Goal: Feedback & Contribution: Contribute content

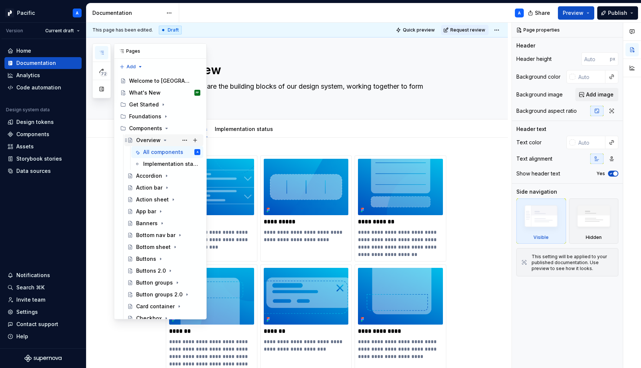
click at [164, 140] on icon "Page tree" at bounding box center [165, 140] width 2 height 1
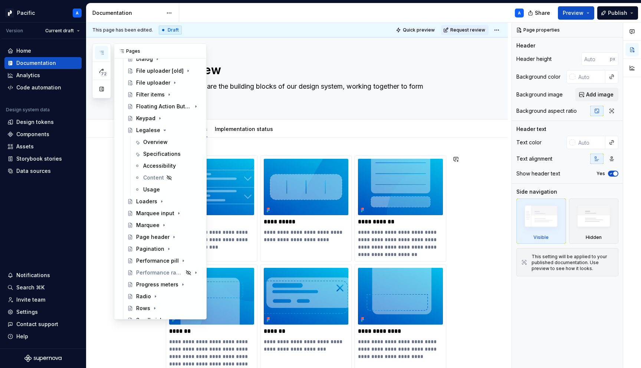
scroll to position [288, 0]
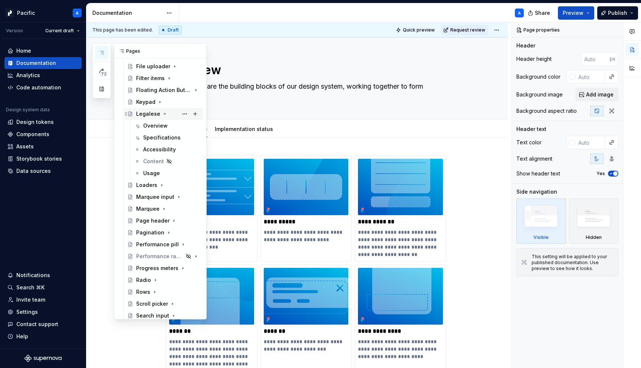
click at [164, 114] on icon "Page tree" at bounding box center [165, 114] width 2 height 1
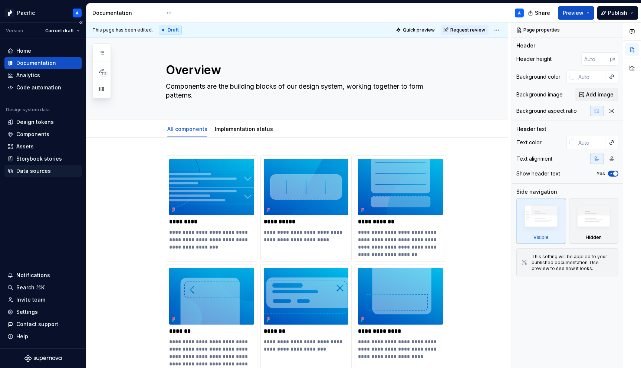
click at [43, 175] on div "Data sources" at bounding box center [42, 171] width 77 height 12
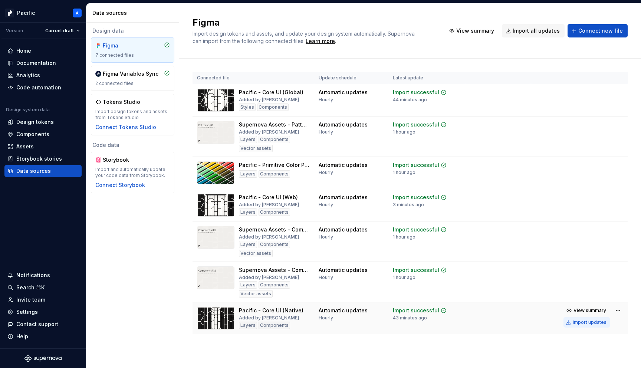
click at [576, 325] on div "Import updates" at bounding box center [590, 323] width 34 height 6
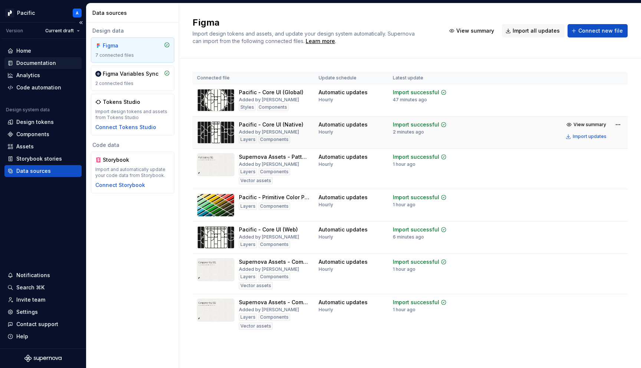
click at [55, 61] on div "Documentation" at bounding box center [42, 62] width 71 height 7
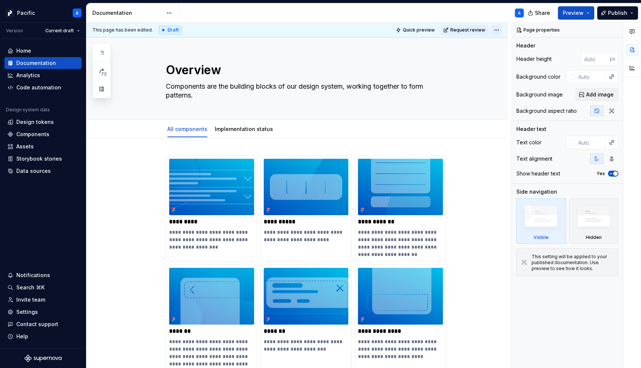
click at [501, 31] on html "Pacific A Version Current draft Home Documentation Analytics Code automation De…" at bounding box center [320, 184] width 641 height 368
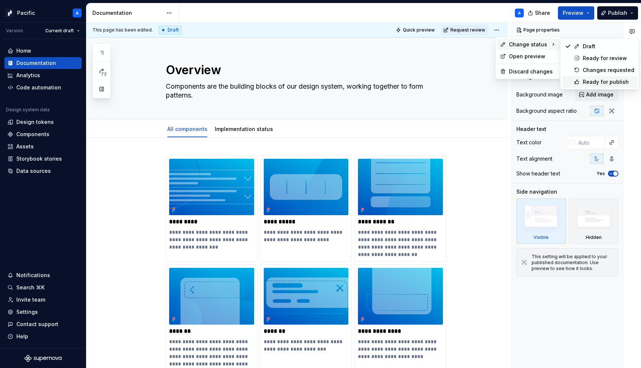
click at [585, 78] on div "Ready for publish" at bounding box center [609, 81] width 52 height 7
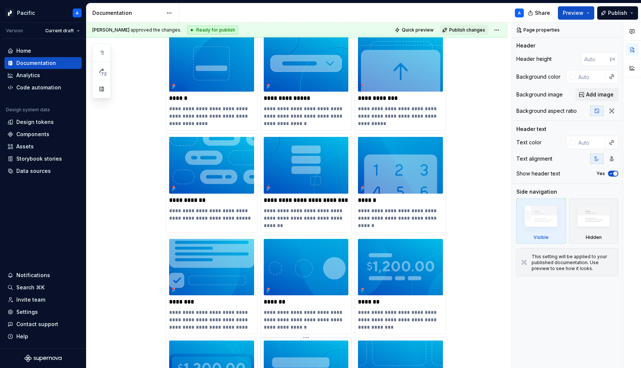
scroll to position [553, 0]
click at [396, 104] on div "**********" at bounding box center [400, 81] width 85 height 92
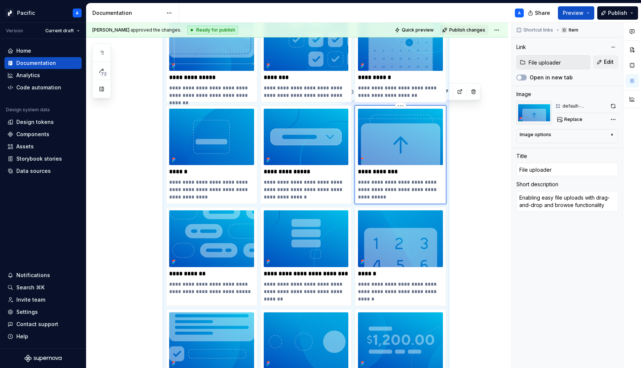
scroll to position [476, 0]
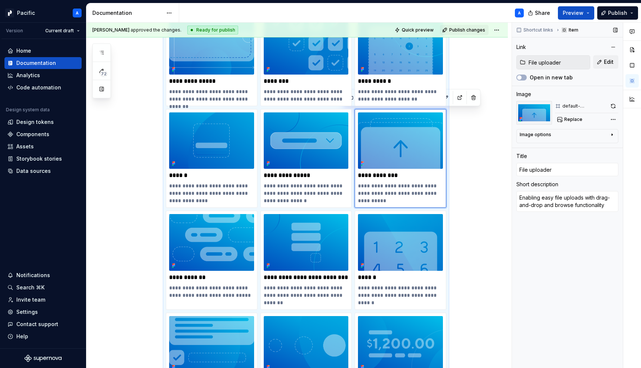
click at [548, 60] on input "File uploader" at bounding box center [558, 62] width 64 height 13
click at [605, 60] on span "Edit" at bounding box center [609, 61] width 10 height 7
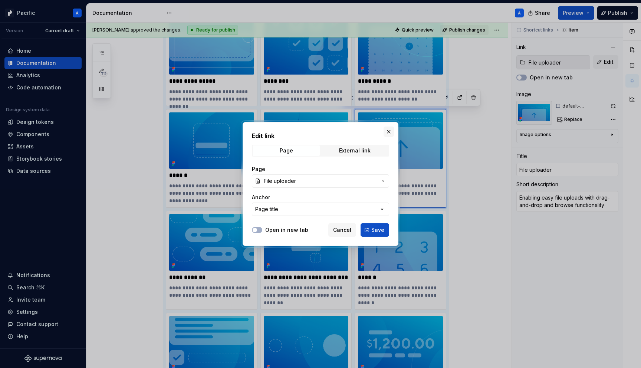
click at [391, 132] on button "button" at bounding box center [389, 132] width 10 height 10
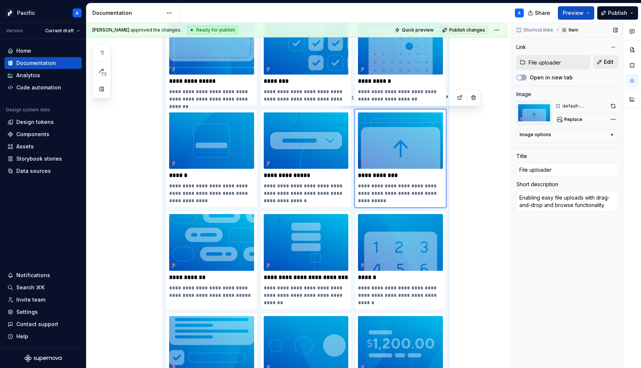
click at [596, 65] on button "Edit" at bounding box center [605, 61] width 25 height 13
type textarea "*"
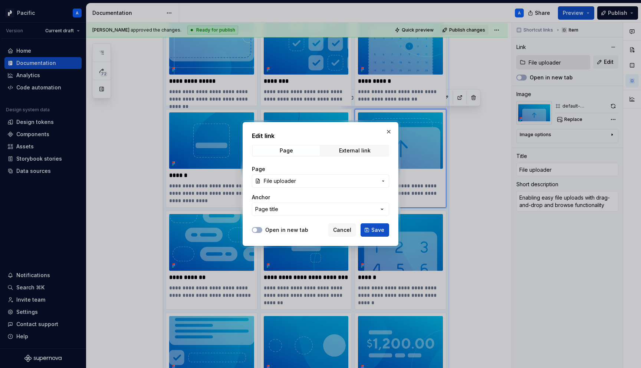
click at [340, 183] on span "File uploader" at bounding box center [321, 180] width 114 height 7
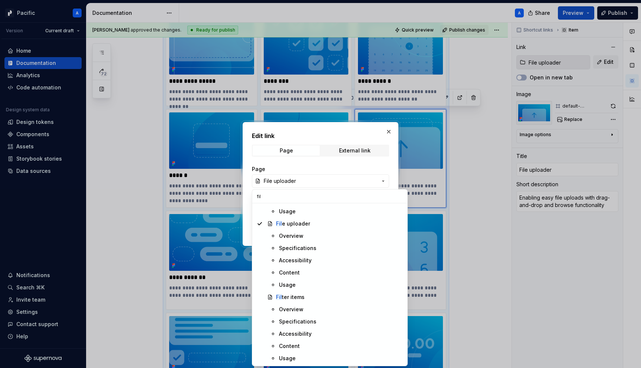
scroll to position [0, 0]
type input "file"
click at [322, 297] on div "File uploader" at bounding box center [339, 296] width 127 height 7
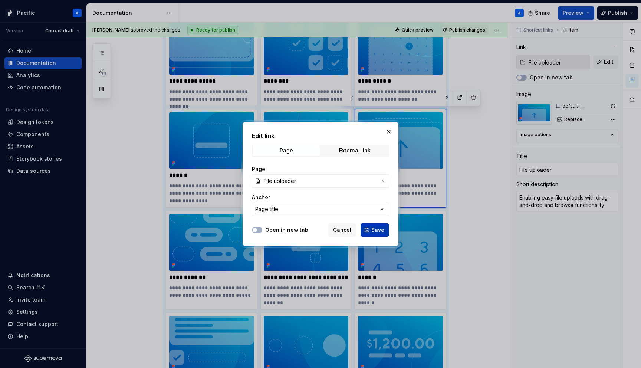
click at [378, 229] on span "Save" at bounding box center [378, 229] width 13 height 7
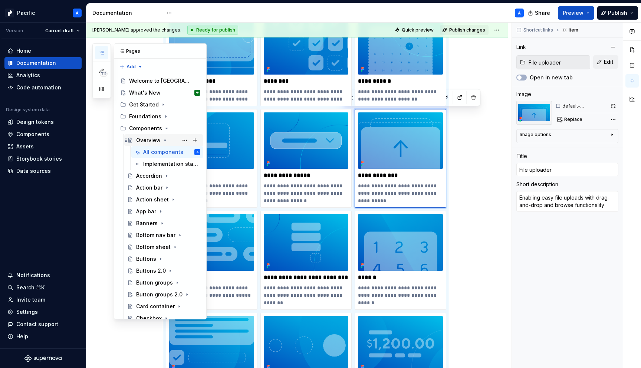
click at [165, 140] on icon "Page tree" at bounding box center [165, 140] width 2 height 1
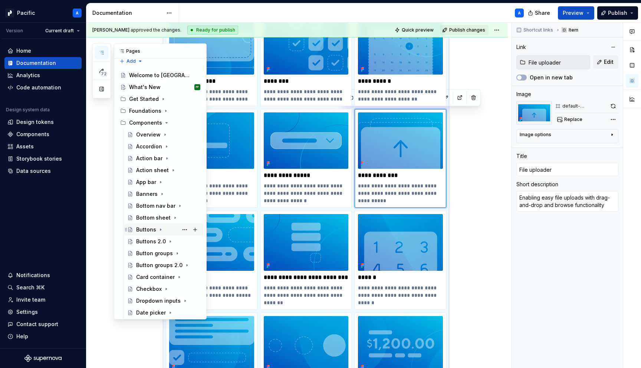
scroll to position [10, 0]
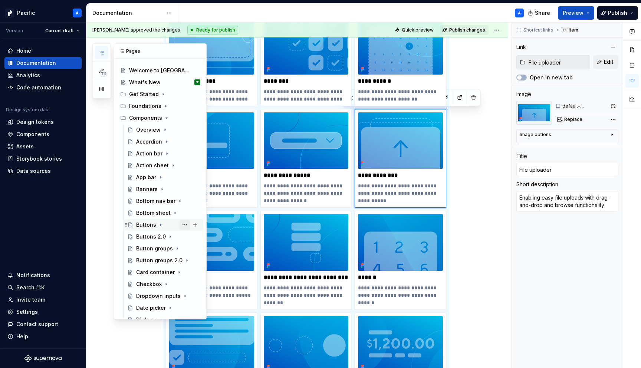
click at [185, 226] on button "Page tree" at bounding box center [185, 225] width 10 height 10
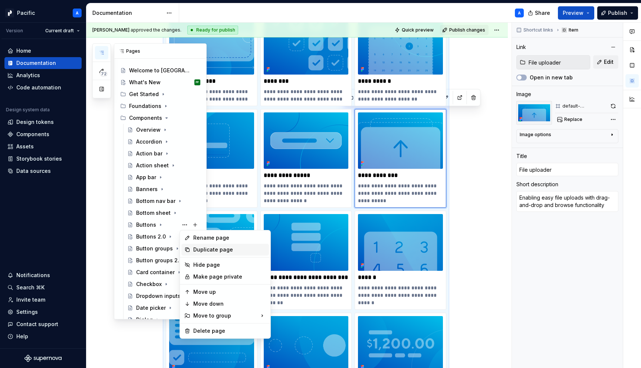
type textarea "*"
click at [207, 239] on div "Rename page" at bounding box center [229, 237] width 73 height 7
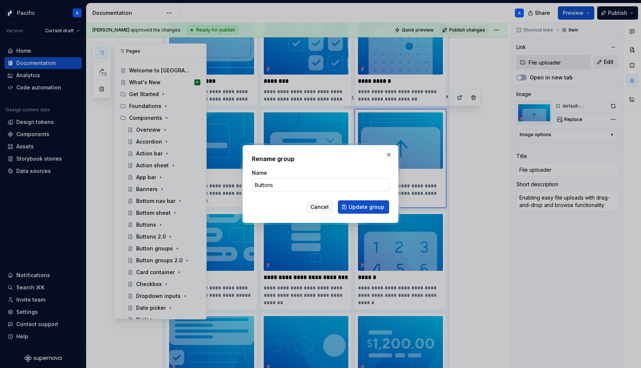
click at [287, 184] on input "Buttons" at bounding box center [320, 184] width 137 height 13
type input "Buttons [old]"
click at [365, 205] on span "Update group" at bounding box center [367, 206] width 36 height 7
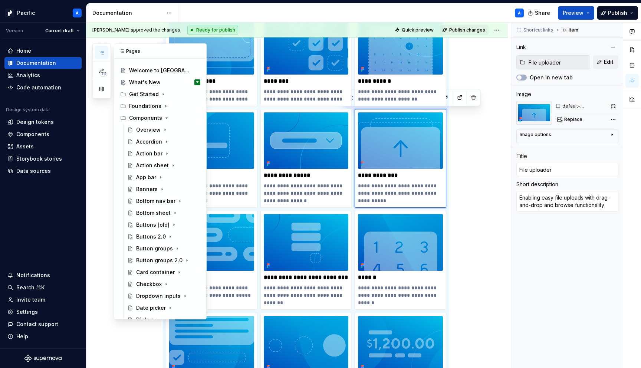
click at [102, 50] on icon "button" at bounding box center [102, 53] width 6 height 6
click at [185, 248] on button "Page tree" at bounding box center [185, 248] width 10 height 10
type textarea "*"
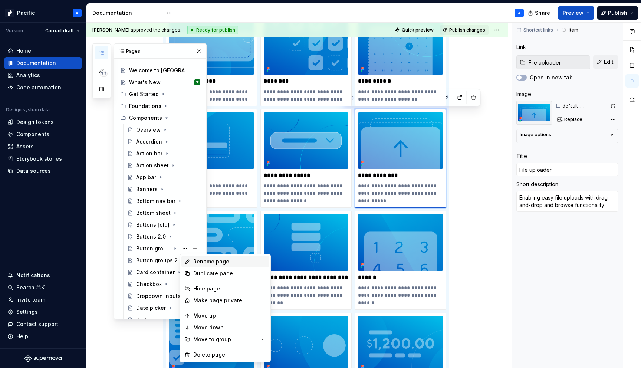
click at [220, 264] on div "Rename page" at bounding box center [229, 261] width 73 height 7
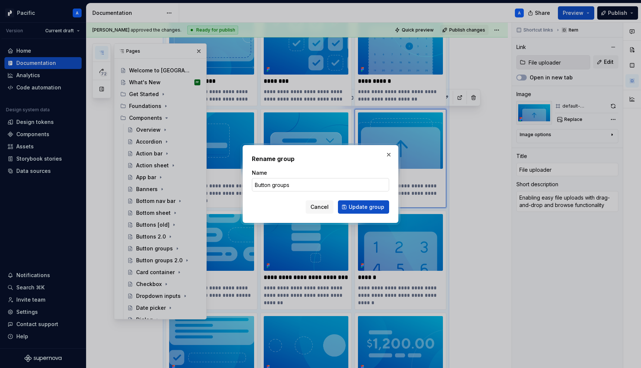
click at [310, 186] on input "Button groups" at bounding box center [320, 184] width 137 height 13
type input "Button groups [old]"
click at [372, 205] on span "Update group" at bounding box center [367, 206] width 36 height 7
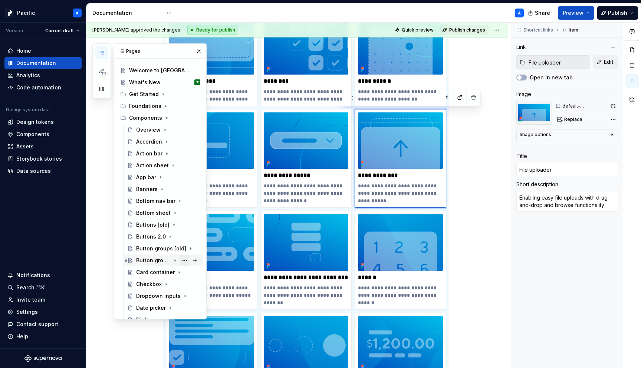
click at [185, 259] on button "Page tree" at bounding box center [185, 260] width 10 height 10
type textarea "*"
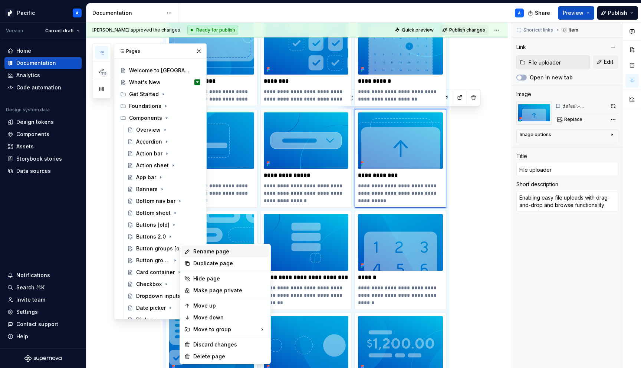
click at [216, 252] on div "Rename page" at bounding box center [229, 251] width 73 height 7
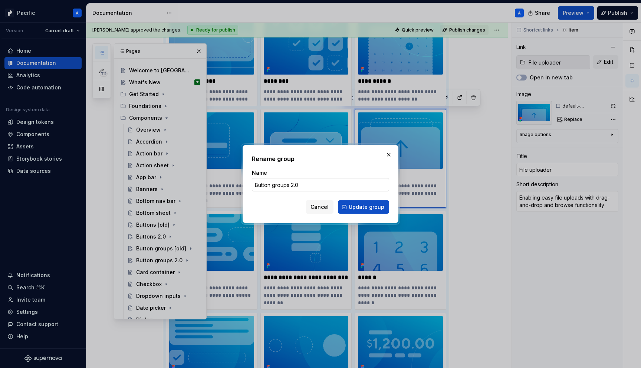
click at [317, 185] on input "Button groups 2.0" at bounding box center [320, 184] width 137 height 13
type input "Button groups"
click at [371, 206] on span "Update group" at bounding box center [367, 206] width 36 height 7
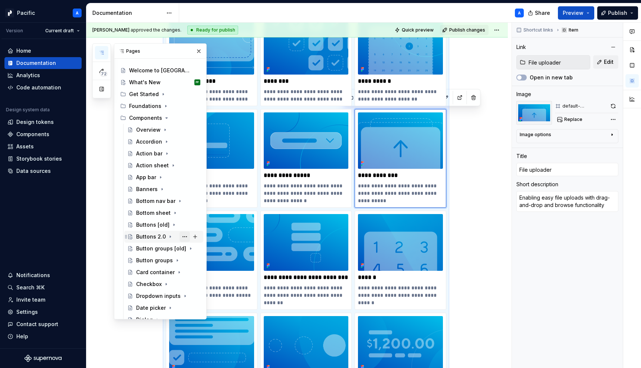
click at [189, 236] on button "Page tree" at bounding box center [185, 237] width 10 height 10
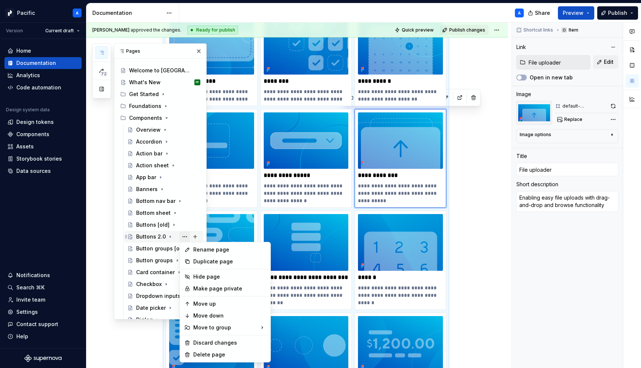
type textarea "*"
click at [219, 251] on div "Rename page" at bounding box center [229, 249] width 73 height 7
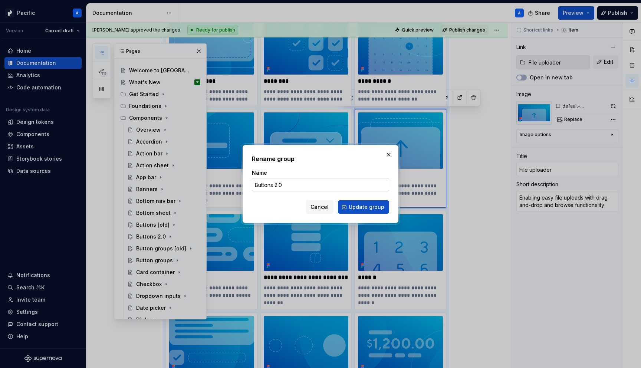
click at [293, 186] on input "Buttons 2.0" at bounding box center [320, 184] width 137 height 13
type input "Buttons"
click at [370, 204] on span "Update group" at bounding box center [367, 206] width 36 height 7
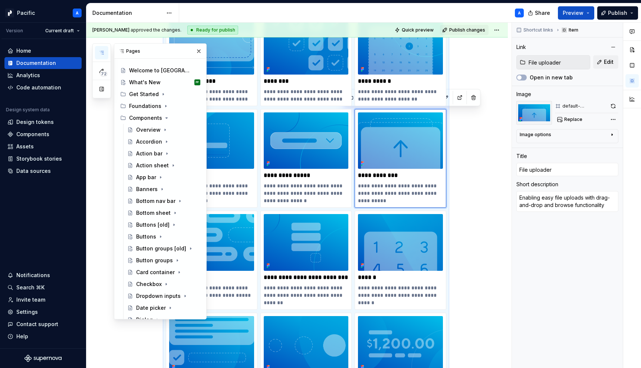
click at [106, 255] on div "72 Pages Add Accessibility guide for tree Page tree. Navigate the tree with the…" at bounding box center [149, 181] width 114 height 276
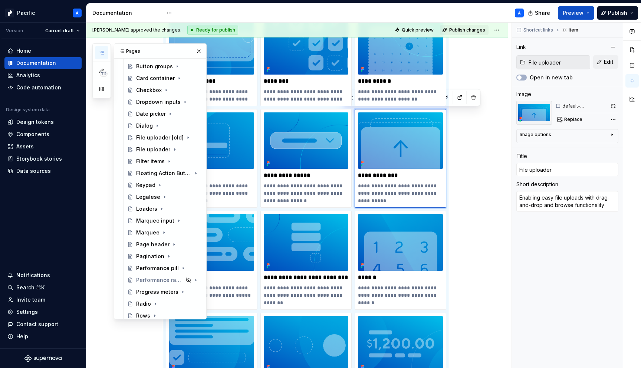
scroll to position [179, 0]
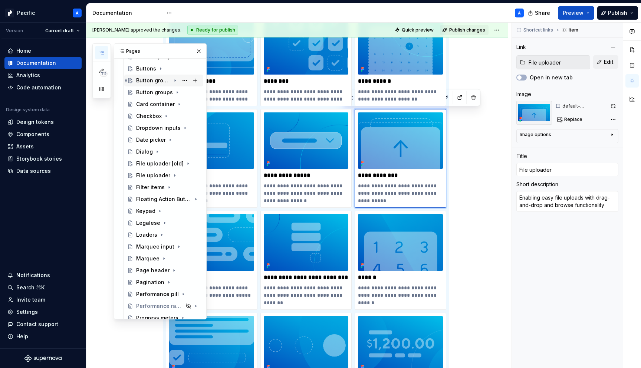
click at [158, 79] on div "Button groups [old]" at bounding box center [153, 80] width 35 height 7
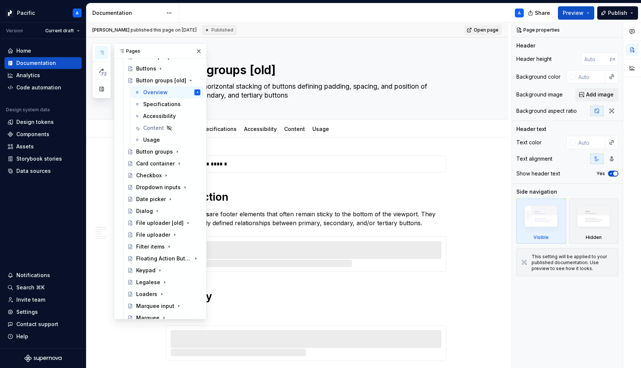
click at [199, 45] on div "Pages" at bounding box center [160, 51] width 92 height 15
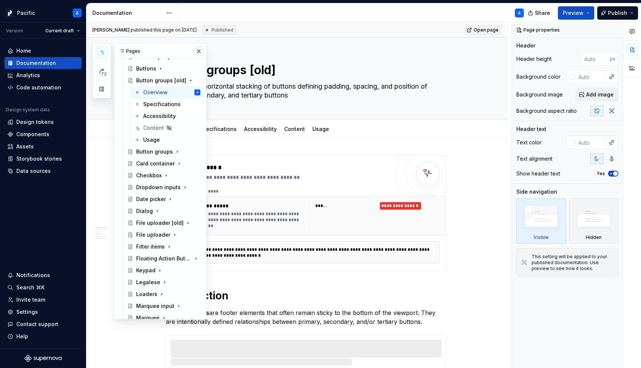
click at [200, 49] on button "button" at bounding box center [199, 51] width 10 height 10
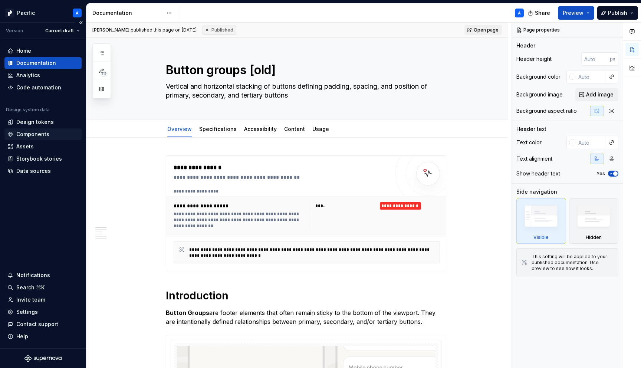
click at [53, 135] on div "Components" at bounding box center [42, 134] width 71 height 7
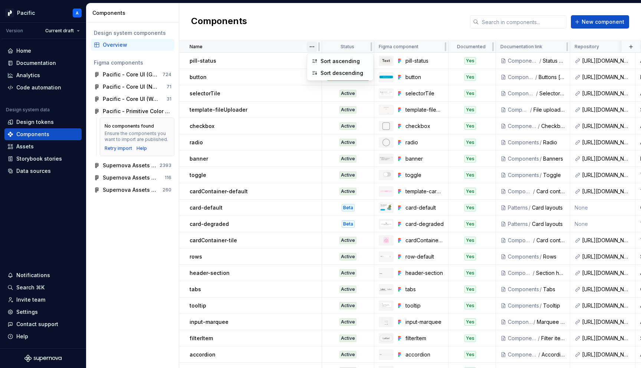
click at [311, 46] on html "Pacific A Version Current draft Home Documentation Analytics Code automation De…" at bounding box center [320, 184] width 641 height 368
click at [327, 58] on div "Sort ascending" at bounding box center [345, 61] width 48 height 7
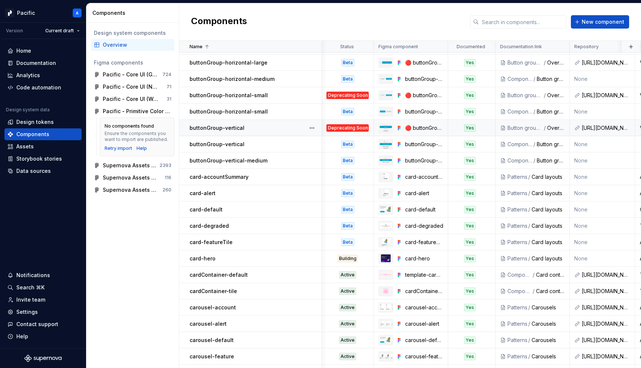
scroll to position [304, 0]
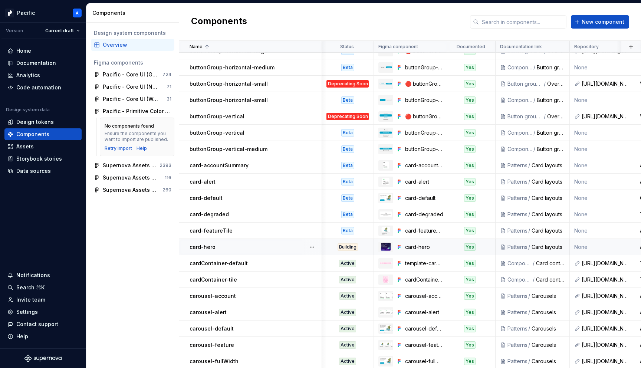
click at [353, 246] on div "Building" at bounding box center [348, 246] width 20 height 7
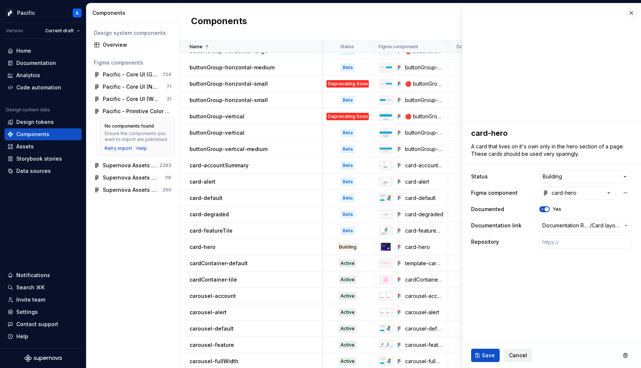
click at [527, 356] on button "Cancel" at bounding box center [518, 355] width 28 height 13
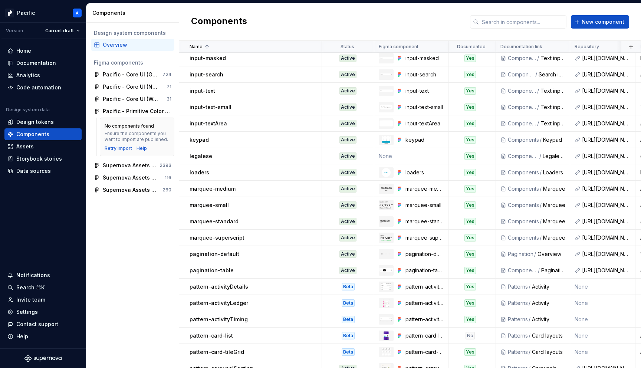
scroll to position [867, 0]
click at [396, 156] on td "None" at bounding box center [411, 157] width 74 height 16
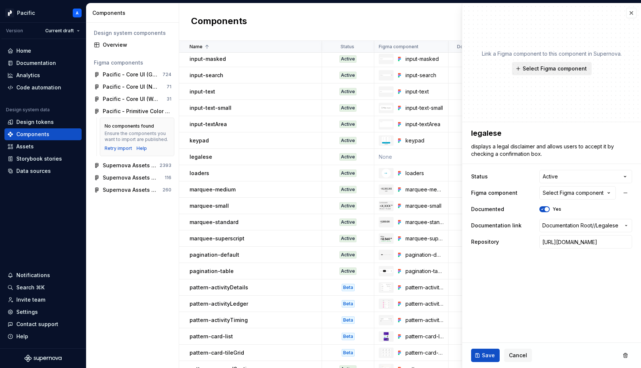
click at [538, 68] on span "Select Figma component" at bounding box center [555, 68] width 64 height 7
type textarea "*"
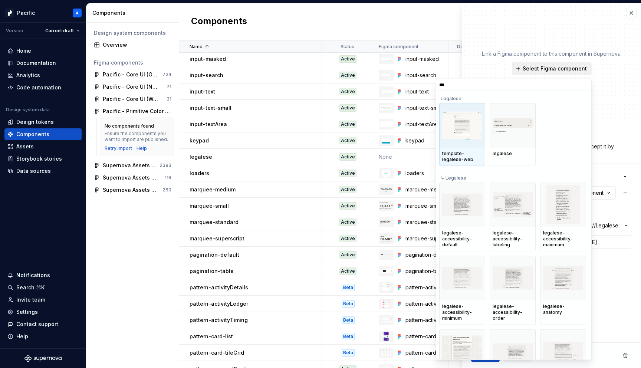
type input "****"
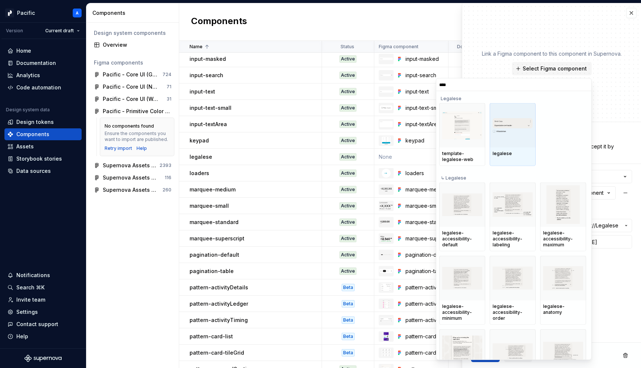
click at [504, 138] on div at bounding box center [513, 125] width 46 height 45
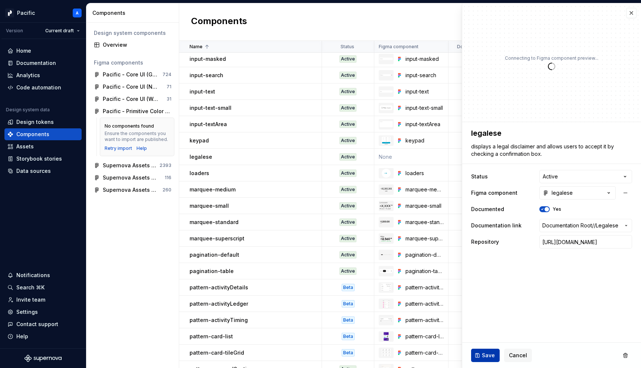
click at [489, 356] on span "Save" at bounding box center [488, 355] width 13 height 7
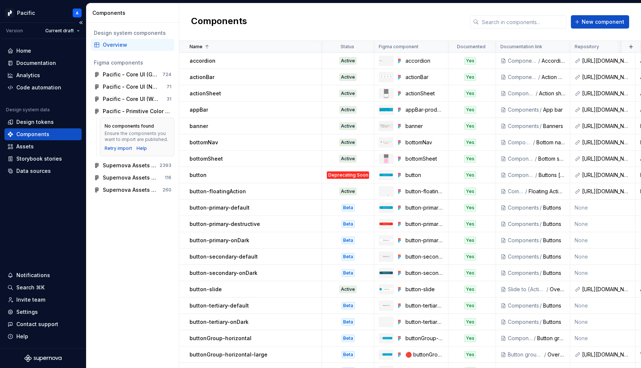
click at [32, 135] on div "Components" at bounding box center [32, 134] width 33 height 7
click at [20, 61] on div "Documentation" at bounding box center [36, 62] width 40 height 7
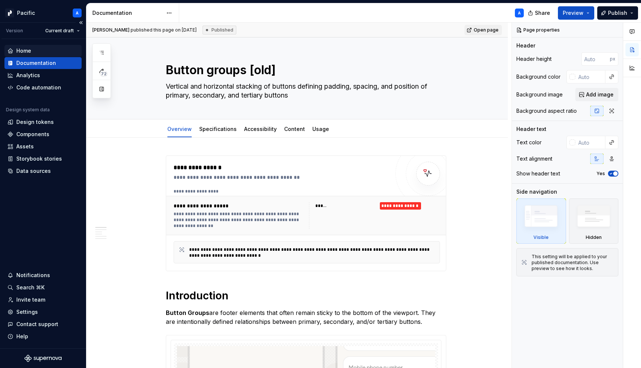
click at [35, 47] on div "Home" at bounding box center [42, 50] width 71 height 7
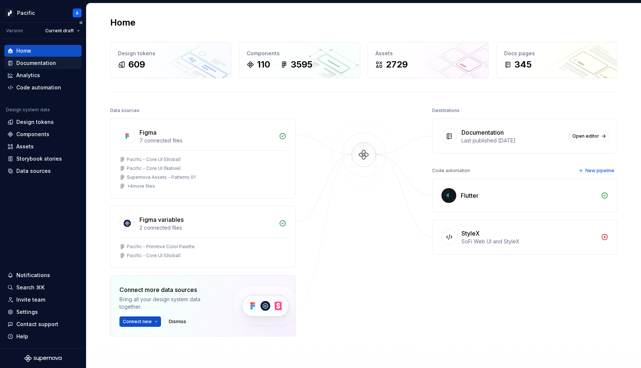
click at [47, 63] on div "Documentation" at bounding box center [36, 62] width 40 height 7
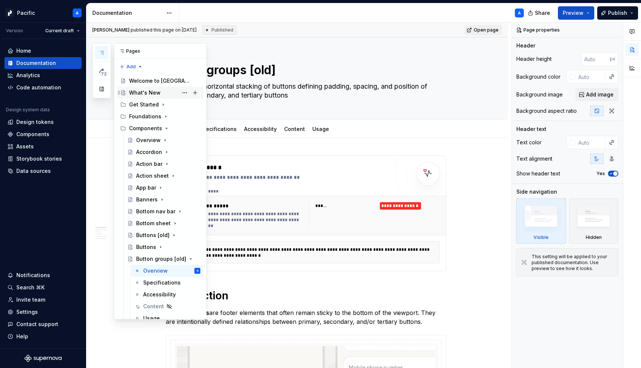
click at [144, 98] on div "What's New PP" at bounding box center [160, 93] width 86 height 12
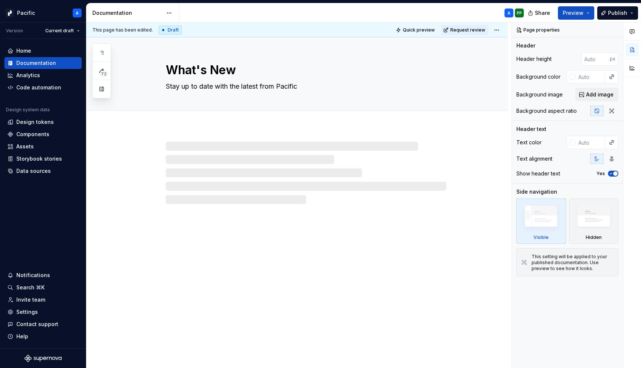
type textarea "*"
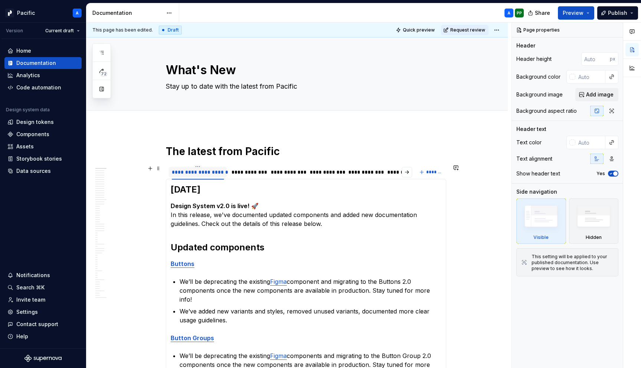
click at [198, 172] on div "**********" at bounding box center [198, 171] width 52 height 7
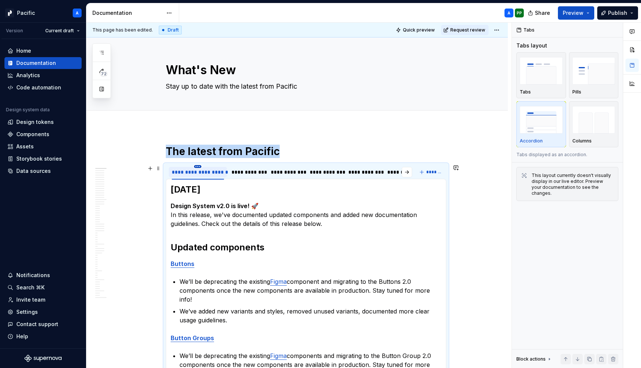
click at [200, 166] on html "Pacific A Version Current draft Home Documentation Analytics Code automation De…" at bounding box center [320, 184] width 641 height 368
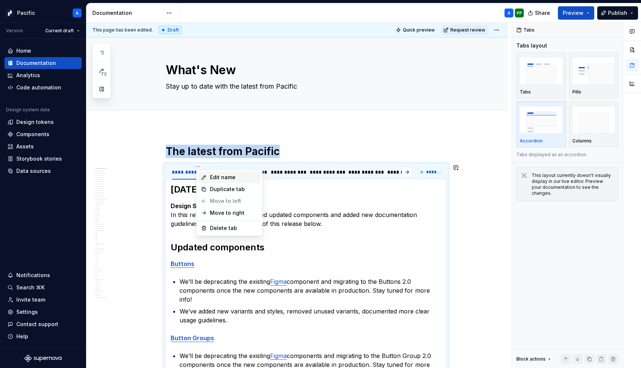
click at [211, 178] on div "Edit name" at bounding box center [234, 177] width 48 height 7
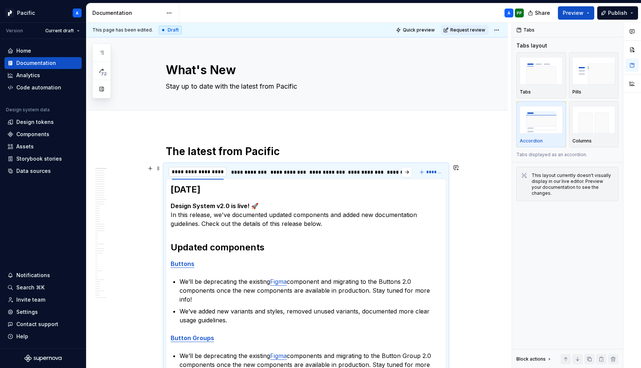
click at [196, 170] on input "**********" at bounding box center [198, 171] width 58 height 13
type input "**********"
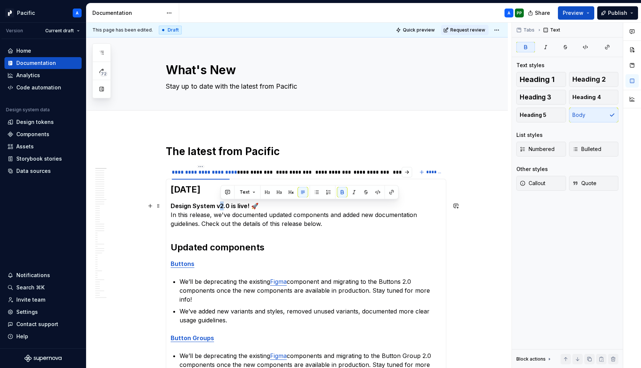
click at [221, 205] on strong "Design System v2.0 is live! 🚀" at bounding box center [215, 205] width 88 height 7
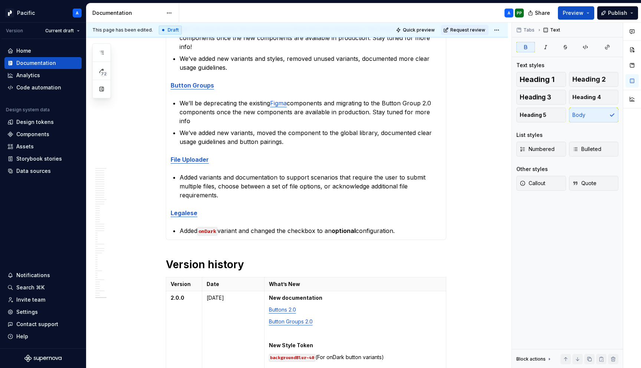
scroll to position [254, 0]
click at [175, 294] on strong "2.0.0" at bounding box center [178, 297] width 14 height 6
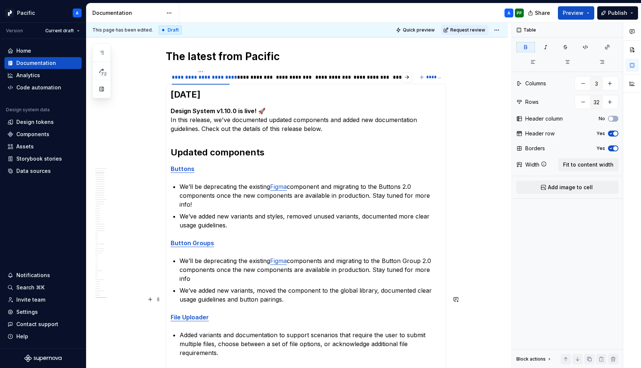
scroll to position [0, 0]
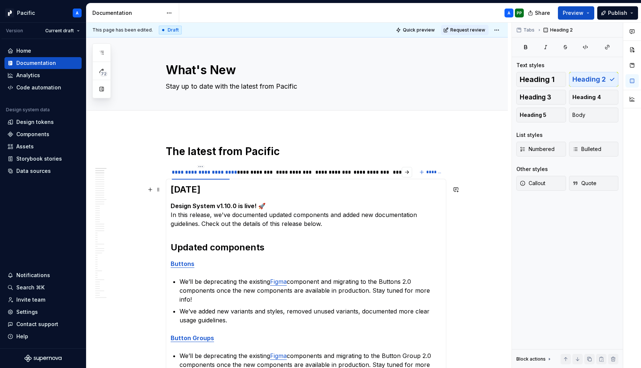
click at [180, 188] on h2 "[DATE]" at bounding box center [306, 190] width 271 height 12
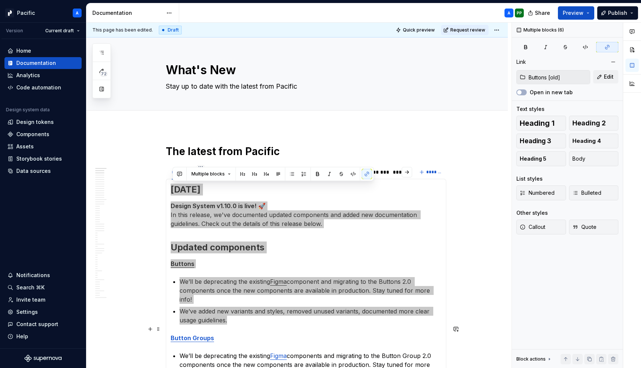
drag, startPoint x: 175, startPoint y: 189, endPoint x: 281, endPoint y: 316, distance: 165.7
click at [281, 316] on section-item-column "[DATE] Design System v1.10.0 is live! 🚀 In this release, we've documented updat…" at bounding box center [306, 336] width 271 height 304
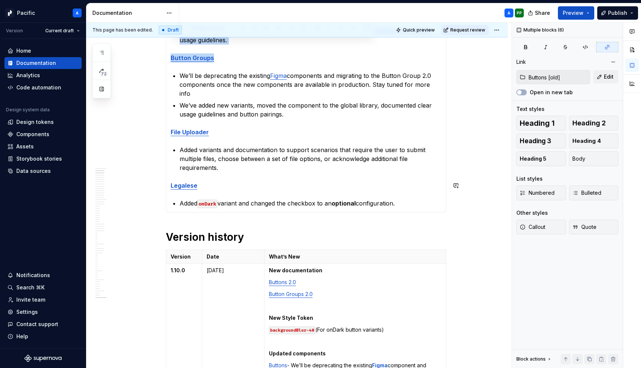
type textarea "*"
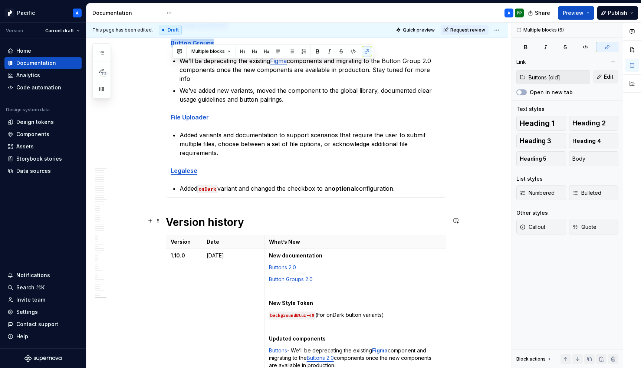
scroll to position [296, 0]
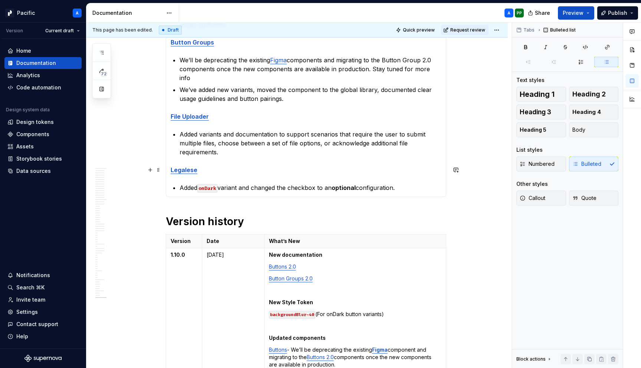
click at [412, 183] on p "Added onDark variant and changed the checkbox to an optional configuration." at bounding box center [311, 187] width 262 height 9
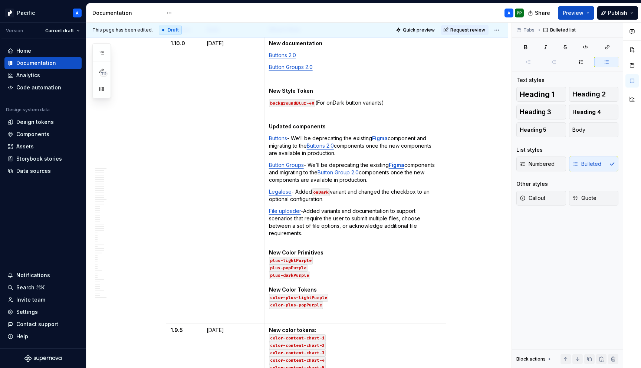
scroll to position [508, 0]
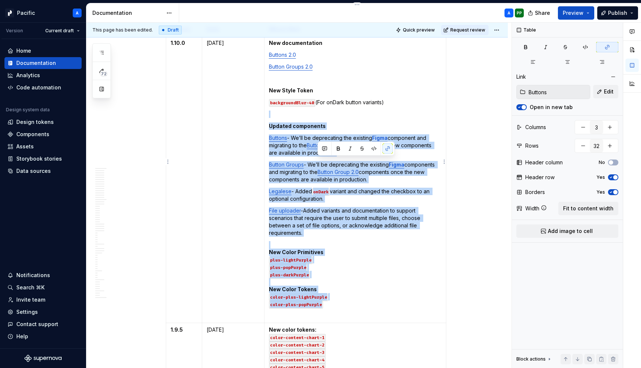
type input "Buttons [old]"
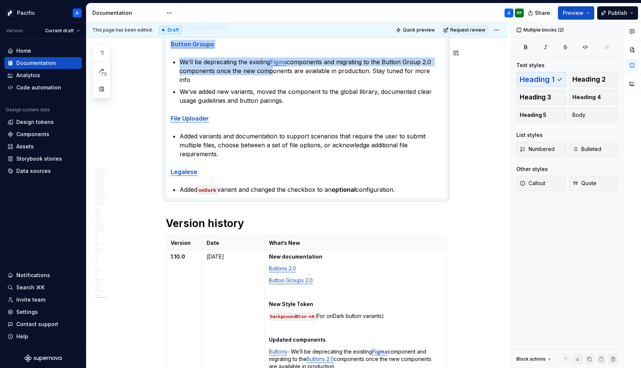
scroll to position [277, 0]
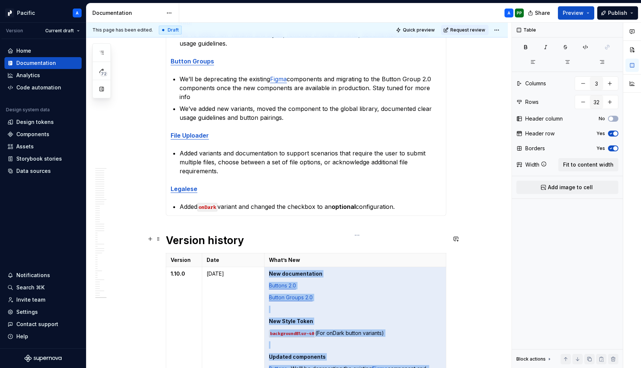
drag, startPoint x: 356, startPoint y: 287, endPoint x: 272, endPoint y: 256, distance: 89.2
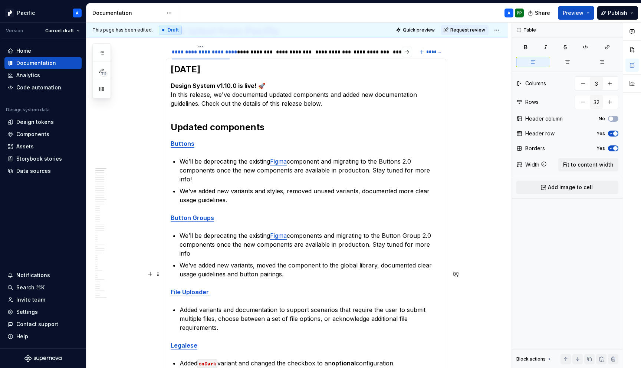
scroll to position [121, 0]
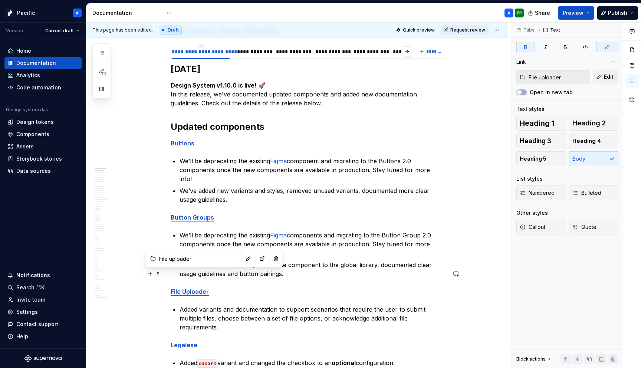
click at [205, 288] on strong "File Uploader" at bounding box center [190, 291] width 38 height 7
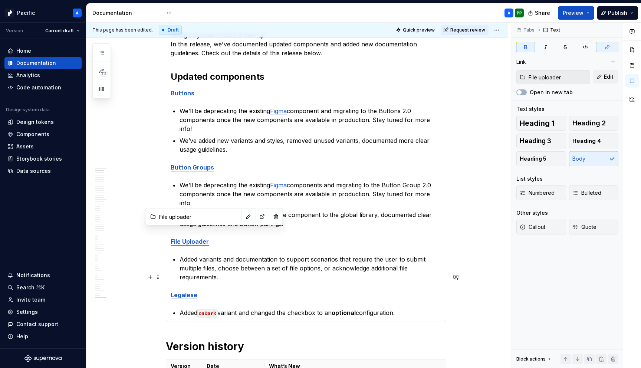
scroll to position [153, 0]
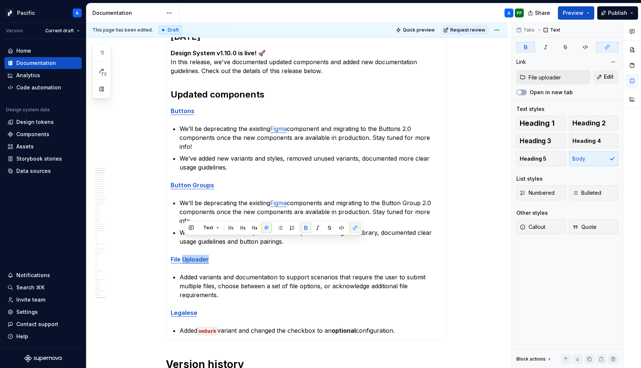
type textarea "*"
type input "Legalese"
click at [183, 309] on strong "Legalese" at bounding box center [184, 312] width 27 height 7
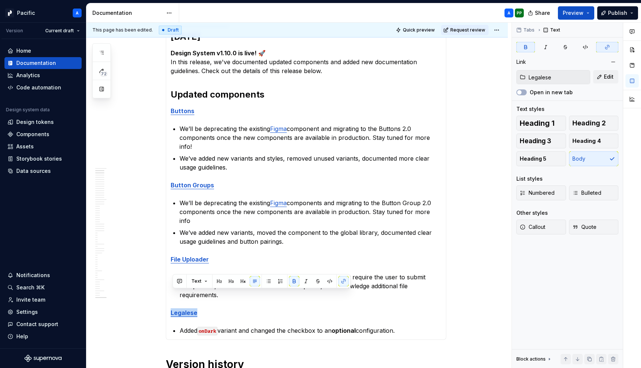
type textarea "*"
type input "Button groups [old]"
click at [186, 181] on strong "Button Groups" at bounding box center [192, 184] width 43 height 7
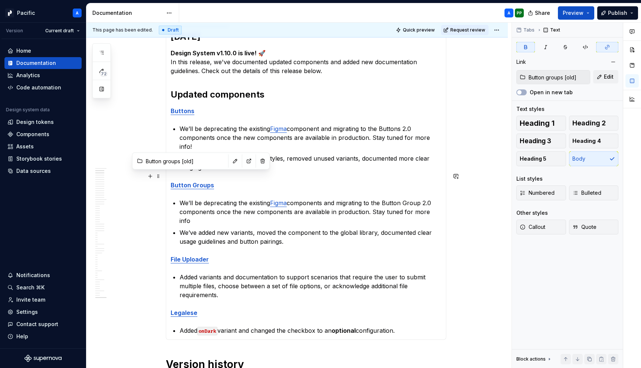
click at [192, 181] on strong "Button Groups" at bounding box center [192, 184] width 43 height 7
click at [185, 162] on input "Button groups [old]" at bounding box center [185, 160] width 84 height 13
click at [230, 163] on button "button" at bounding box center [235, 161] width 10 height 10
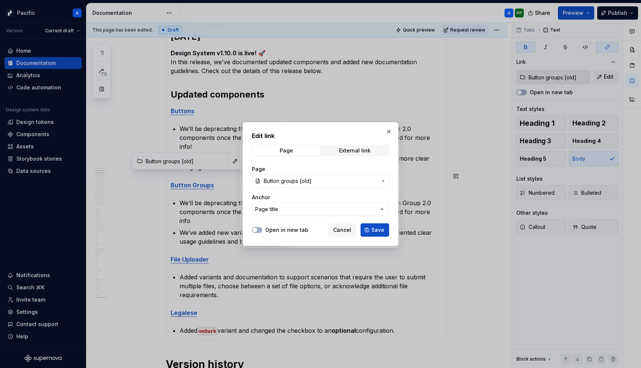
click at [308, 183] on span "Button groups [old]" at bounding box center [288, 180] width 48 height 7
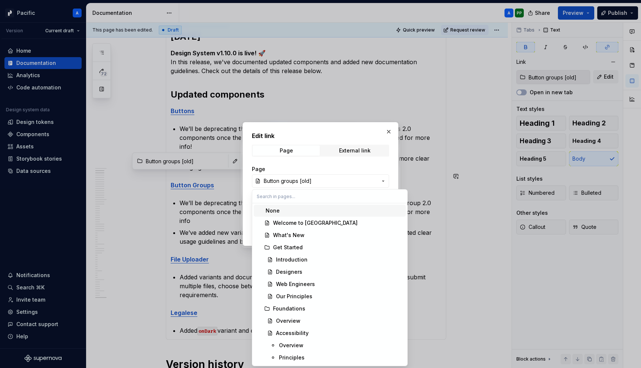
click at [184, 206] on div at bounding box center [320, 184] width 641 height 368
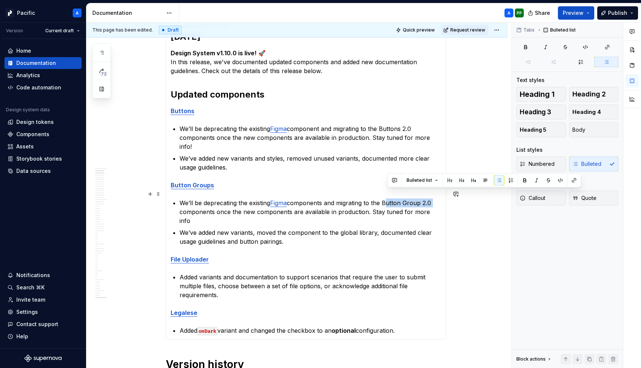
drag, startPoint x: 387, startPoint y: 193, endPoint x: 436, endPoint y: 194, distance: 48.3
click at [436, 199] on p "We’ll be deprecating the existing Figma components and migrating to the Button …" at bounding box center [311, 212] width 262 height 27
click at [575, 182] on button "button" at bounding box center [574, 180] width 10 height 10
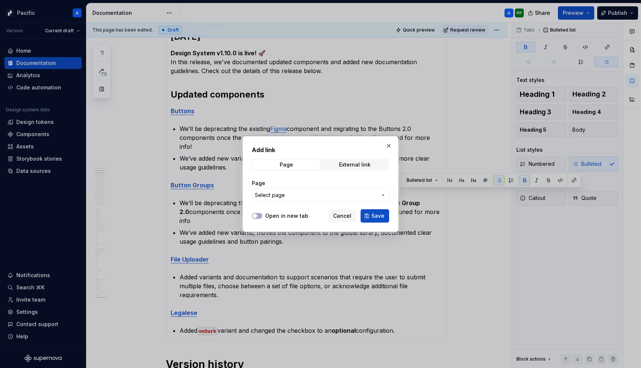
click at [336, 197] on span "Select page" at bounding box center [316, 195] width 122 height 7
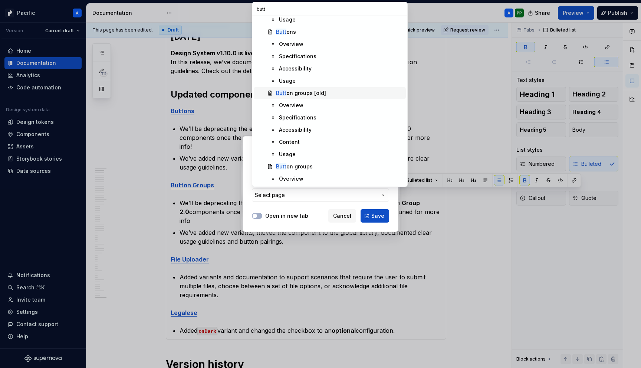
scroll to position [68, 0]
type input "butt"
click at [299, 160] on div "Butt on groups" at bounding box center [294, 163] width 37 height 7
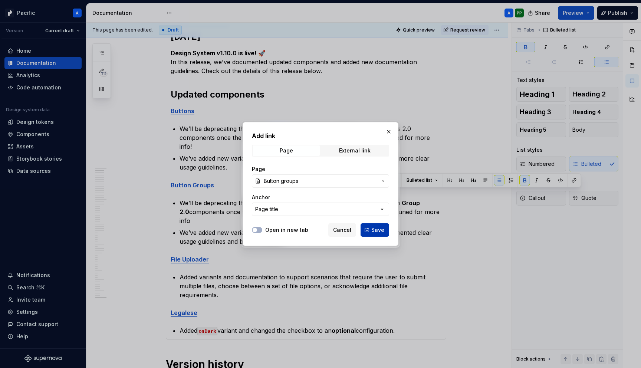
click at [379, 229] on span "Save" at bounding box center [378, 229] width 13 height 7
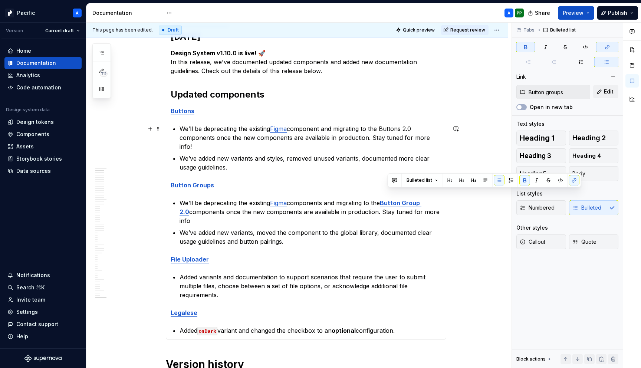
click at [337, 140] on p "We’ll be deprecating the existing Figma component and migrating to the Buttons …" at bounding box center [311, 137] width 262 height 27
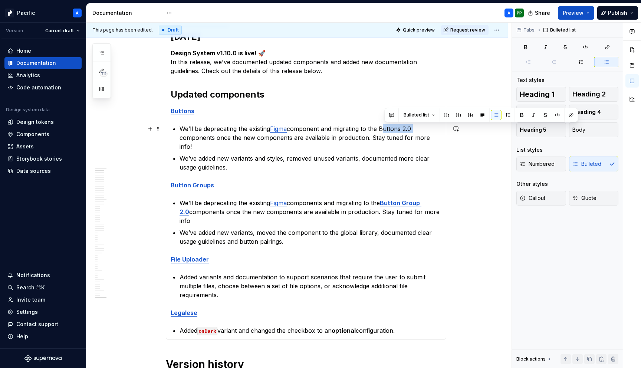
drag, startPoint x: 386, startPoint y: 131, endPoint x: 416, endPoint y: 130, distance: 29.7
click at [416, 130] on p "We’ll be deprecating the existing Figma component and migrating to the Buttons …" at bounding box center [311, 137] width 262 height 27
click at [572, 115] on button "button" at bounding box center [571, 115] width 10 height 10
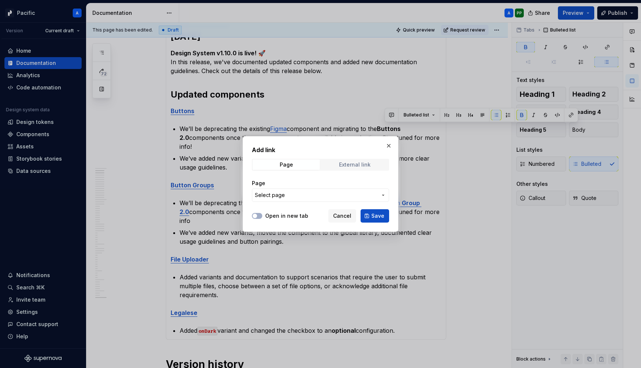
click at [359, 161] on span "External link" at bounding box center [354, 165] width 67 height 10
click at [333, 195] on input "URL" at bounding box center [320, 195] width 137 height 13
click at [312, 163] on span "Page" at bounding box center [286, 165] width 67 height 10
click at [323, 197] on span "Select page" at bounding box center [316, 195] width 122 height 7
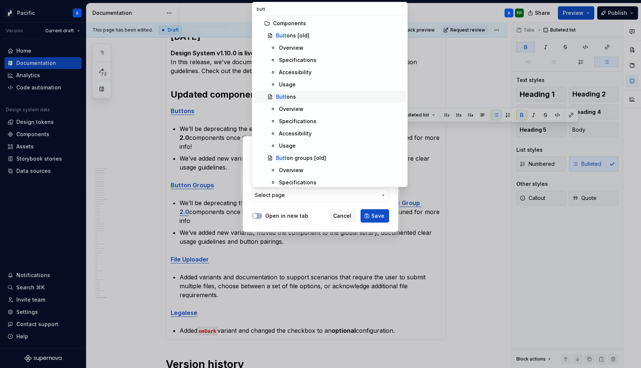
type input "butt"
click at [299, 98] on div "Butt ons" at bounding box center [339, 96] width 127 height 7
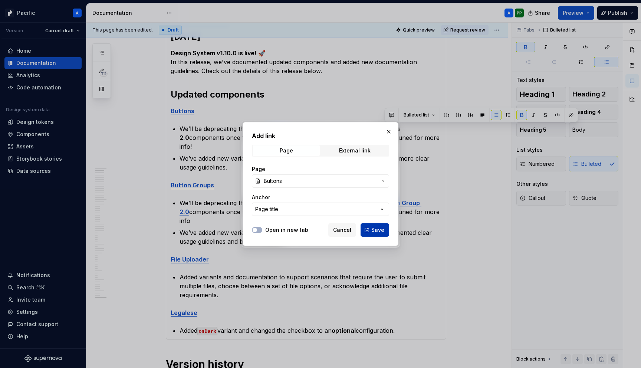
click at [378, 228] on span "Save" at bounding box center [378, 229] width 13 height 7
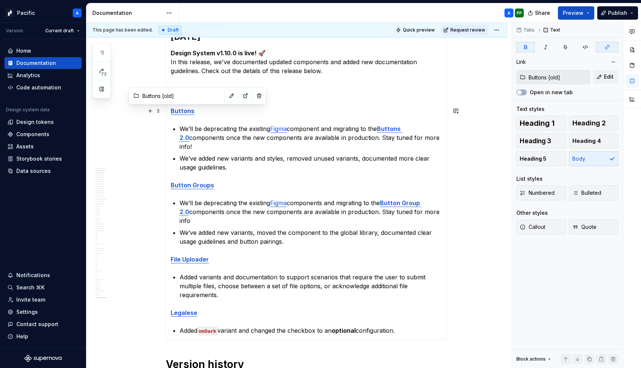
click at [187, 114] on strong "Buttons" at bounding box center [183, 110] width 24 height 7
type input "Button groups [old]"
click at [196, 181] on p "Button Groups" at bounding box center [306, 185] width 271 height 9
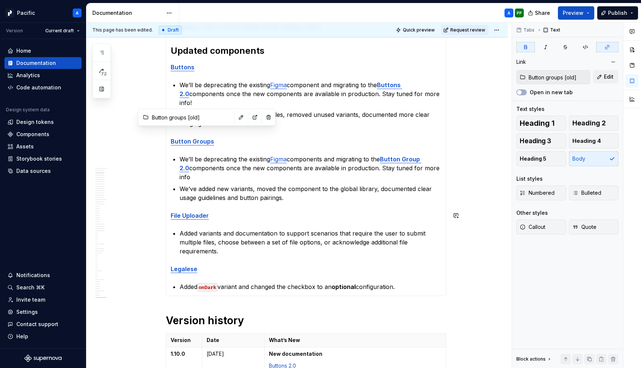
scroll to position [197, 0]
click at [415, 155] on strong "Button Group 2.0" at bounding box center [301, 163] width 242 height 16
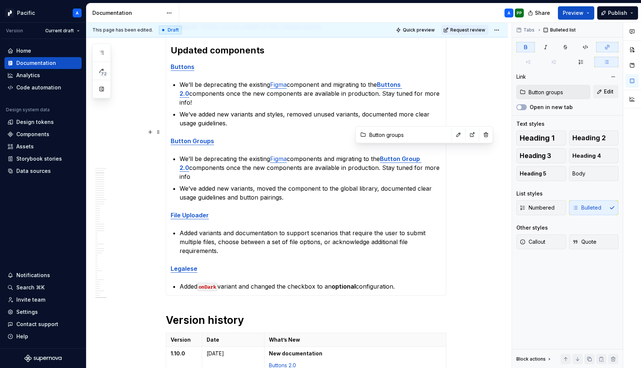
type input "Button groups [old]"
click at [204, 137] on strong "Button Groups" at bounding box center [192, 140] width 43 height 7
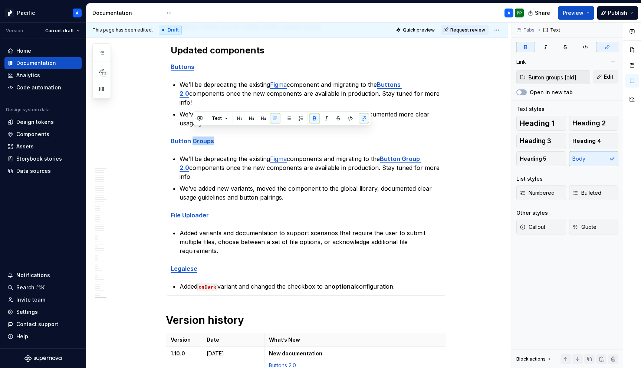
type textarea "*"
click at [194, 137] on strong "Button Groups" at bounding box center [192, 140] width 43 height 7
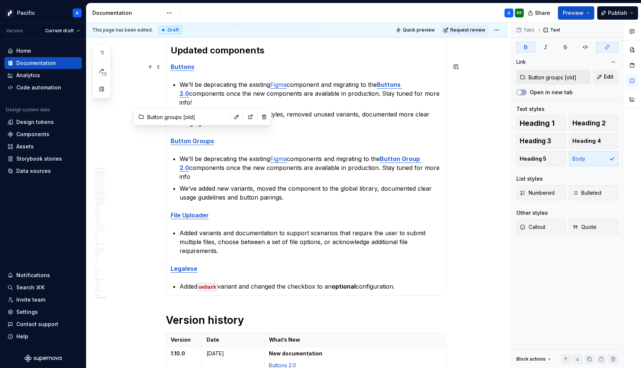
type input "Buttons [old]"
click at [190, 68] on strong "Buttons" at bounding box center [183, 66] width 24 height 7
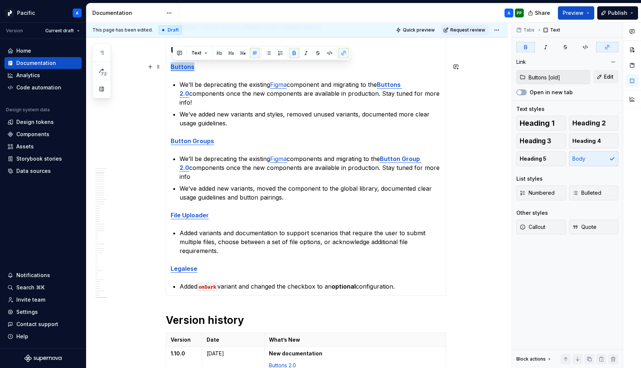
type textarea "*"
type input "Button groups [old]"
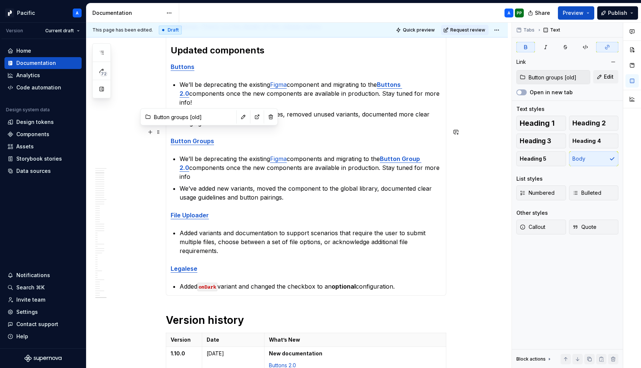
click at [200, 137] on p "Button Groups" at bounding box center [306, 141] width 271 height 9
click at [186, 137] on strong "Button Groups" at bounding box center [192, 140] width 43 height 7
click at [400, 86] on strong "Buttons 2.0" at bounding box center [291, 89] width 223 height 16
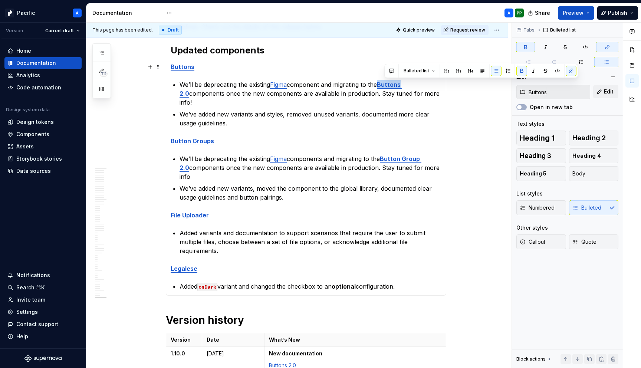
type textarea "*"
type input "Button groups"
click at [395, 155] on strong "Button Group 2.0" at bounding box center [301, 163] width 242 height 16
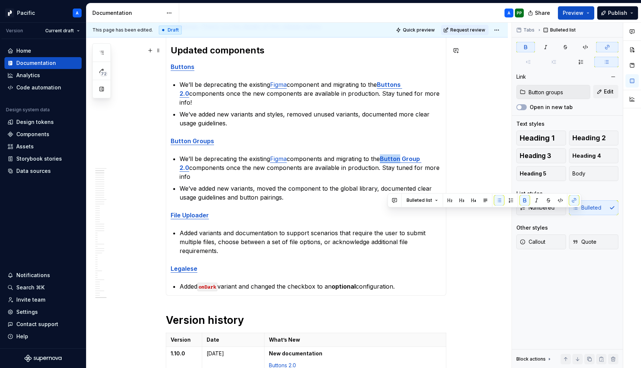
scroll to position [0, 0]
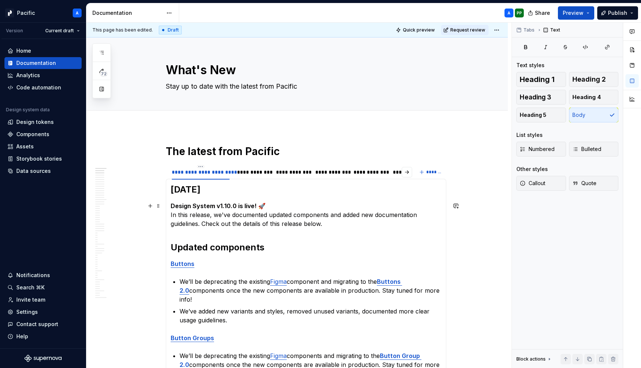
click at [219, 220] on p "Design System v1.10.0 is live! 🚀 In this release, we've documented updated comp…" at bounding box center [306, 215] width 271 height 27
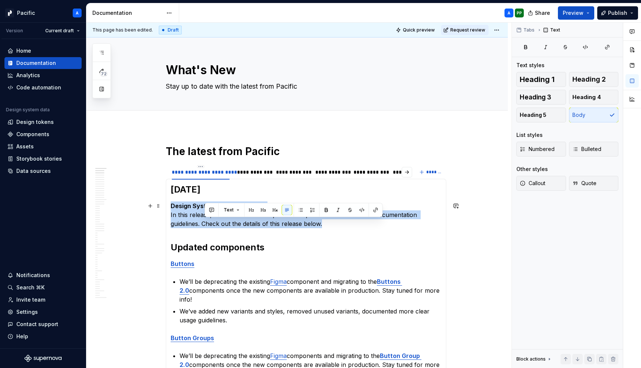
click at [219, 220] on p "Design System v1.10.0 is live! 🚀 In this release, we've documented updated comp…" at bounding box center [306, 215] width 271 height 27
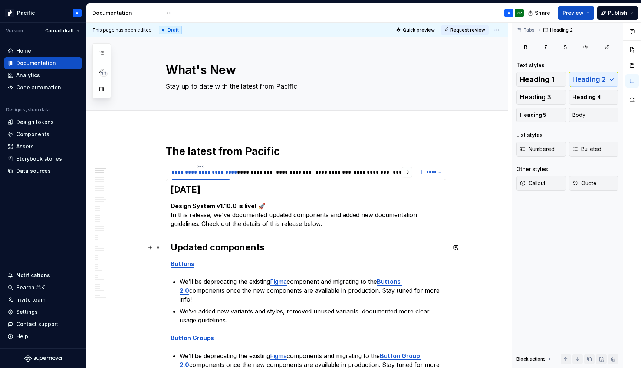
click at [324, 231] on section-item-column "[DATE] Design System v1.10.0 is live! 🚀 In this release, we've documented updat…" at bounding box center [306, 336] width 271 height 304
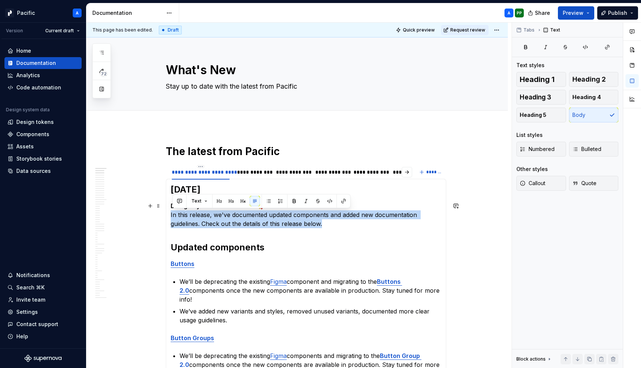
drag, startPoint x: 338, startPoint y: 228, endPoint x: 173, endPoint y: 216, distance: 165.9
click at [173, 216] on p "Design System v1.10.0 is live! 🚀 In this release, we've documented updated comp…" at bounding box center [306, 215] width 271 height 27
copy p "In this release, we've documented updated components and added new documentatio…"
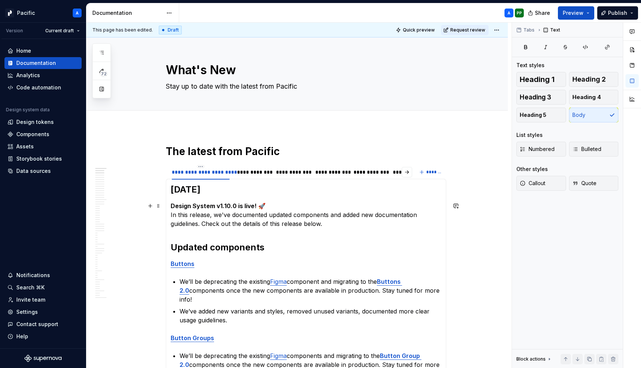
click at [216, 223] on p "Design System v1.10.0 is live! 🚀 In this release, we've documented updated comp…" at bounding box center [306, 215] width 271 height 27
click at [498, 32] on html "Pacific A Version Current draft Home Documentation Analytics Code automation De…" at bounding box center [320, 184] width 641 height 368
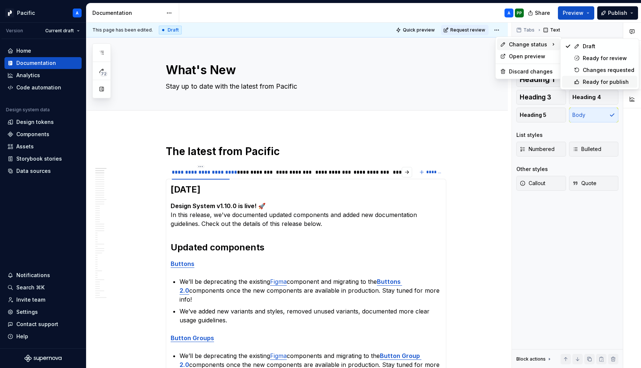
click at [592, 79] on div "Ready for publish" at bounding box center [609, 81] width 52 height 7
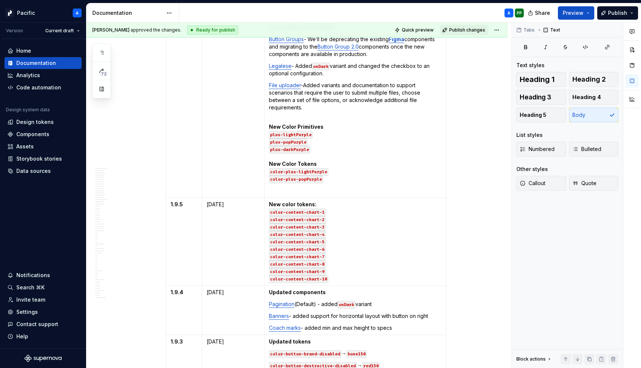
scroll to position [635, 0]
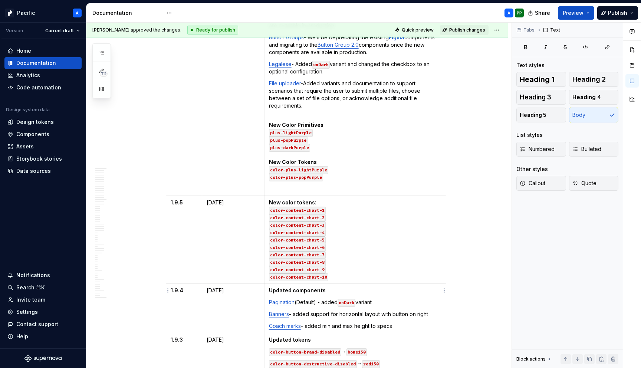
click at [407, 323] on p "Coach marks - added min and max height to specs" at bounding box center [355, 326] width 173 height 7
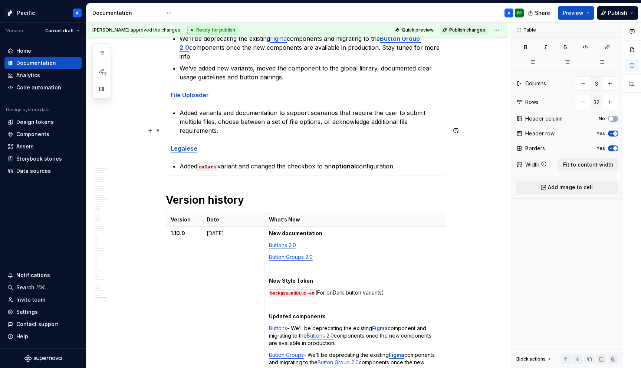
scroll to position [0, 0]
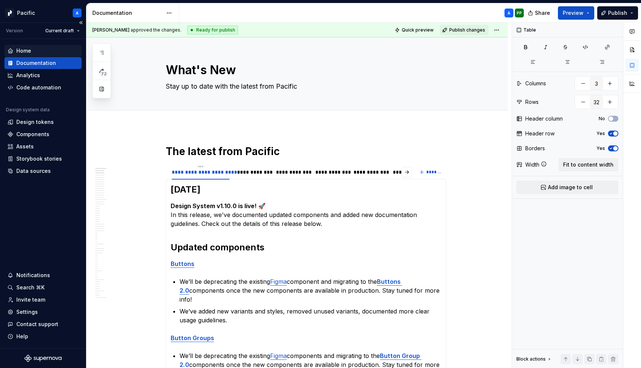
click at [40, 49] on div "Home" at bounding box center [42, 50] width 71 height 7
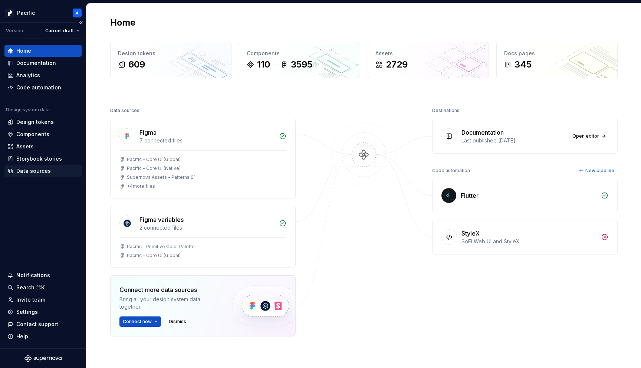
click at [61, 172] on div "Data sources" at bounding box center [42, 170] width 71 height 7
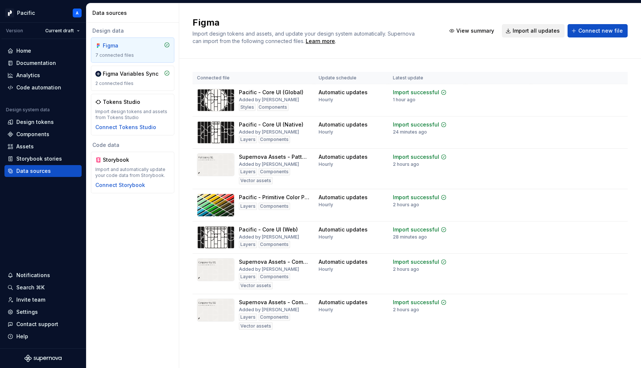
click at [529, 32] on span "Import all updates" at bounding box center [536, 30] width 47 height 7
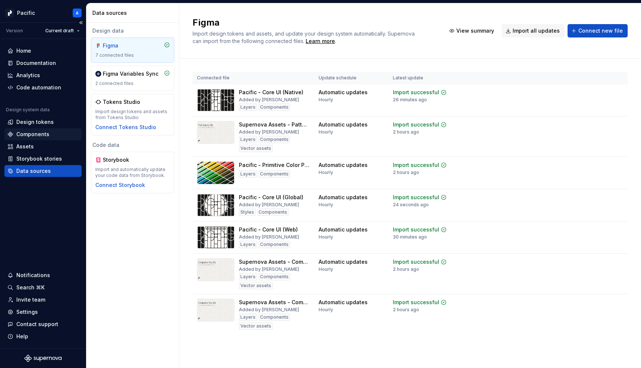
click at [68, 135] on div "Components" at bounding box center [42, 134] width 71 height 7
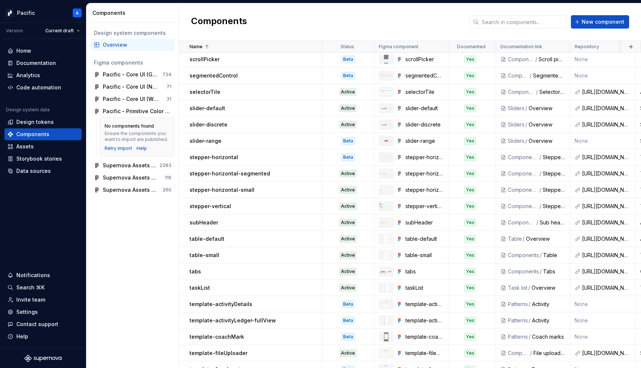
scroll to position [1325, 0]
click at [262, 156] on div "stepper-horizontal" at bounding box center [256, 156] width 132 height 7
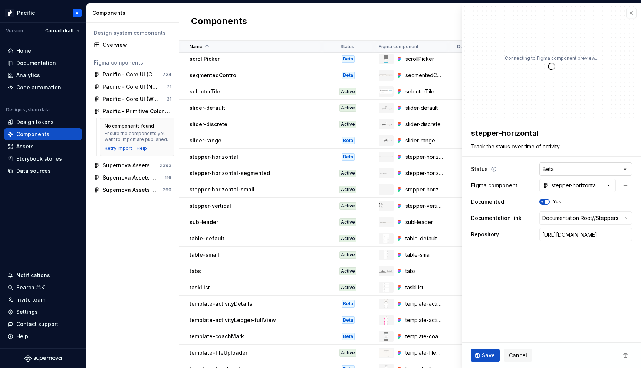
click at [557, 170] on html "Pacific A Version Current draft Home Documentation Analytics Code automation De…" at bounding box center [320, 184] width 641 height 368
type textarea "*"
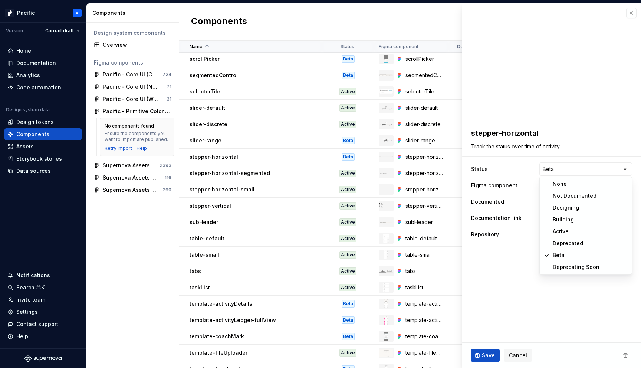
select select "**********"
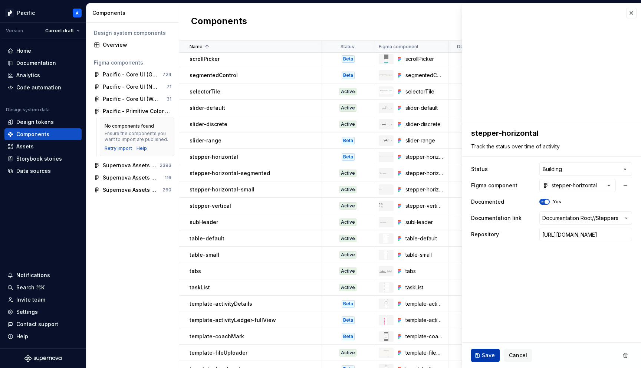
click at [481, 355] on button "Save" at bounding box center [485, 355] width 29 height 13
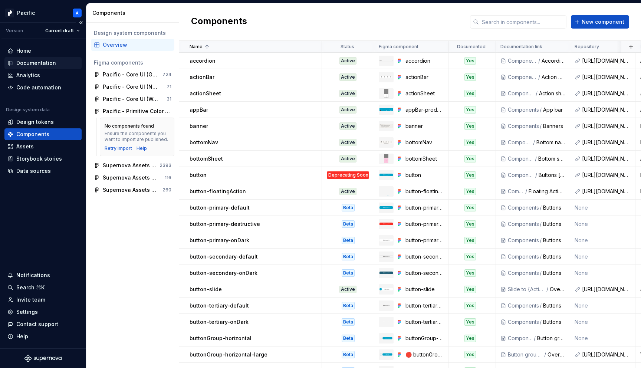
click at [39, 65] on div "Documentation" at bounding box center [36, 62] width 40 height 7
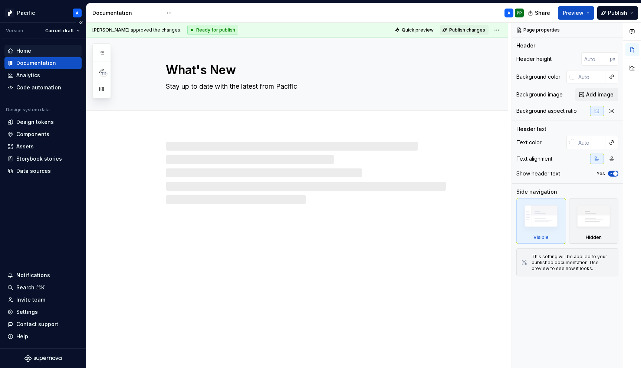
click at [39, 49] on div "Home" at bounding box center [42, 50] width 71 height 7
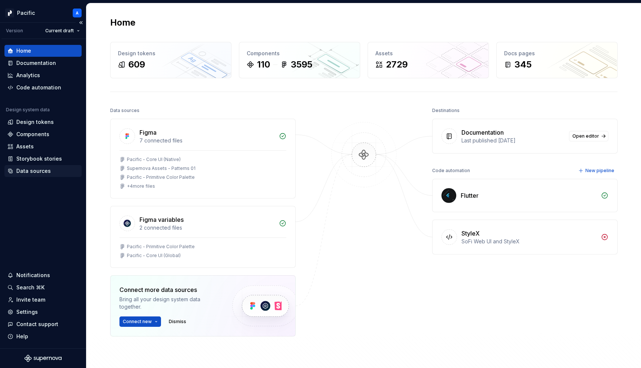
click at [30, 170] on div "Data sources" at bounding box center [33, 170] width 35 height 7
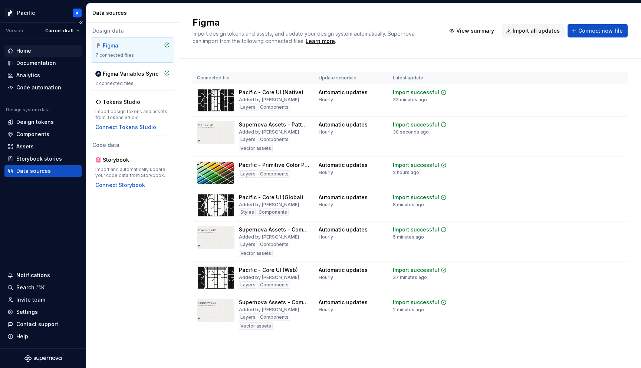
click at [21, 50] on div "Home" at bounding box center [23, 50] width 15 height 7
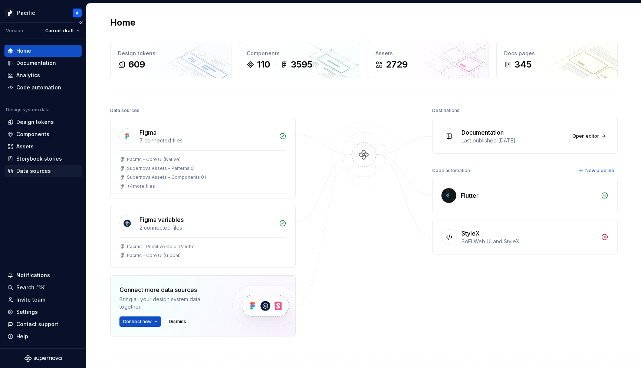
click at [43, 172] on div "Data sources" at bounding box center [33, 170] width 35 height 7
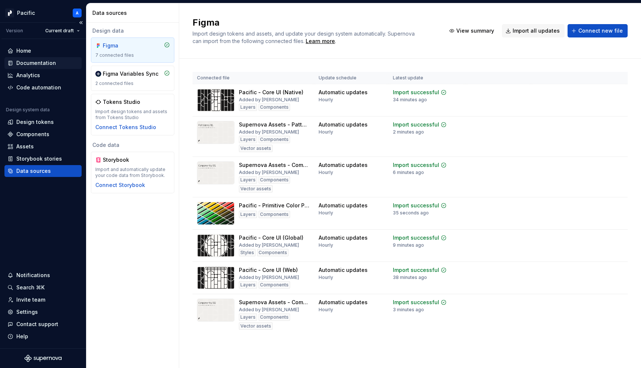
click at [38, 64] on div "Documentation" at bounding box center [36, 62] width 40 height 7
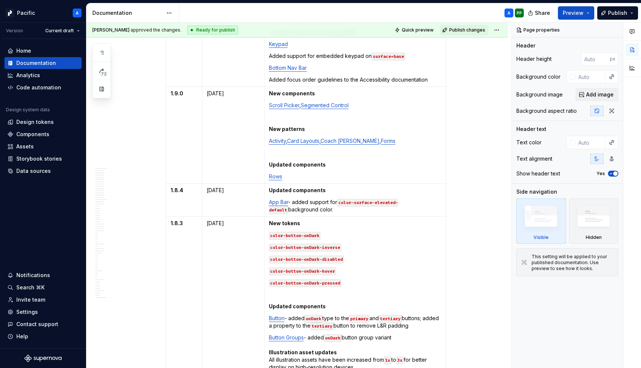
scroll to position [1494, 0]
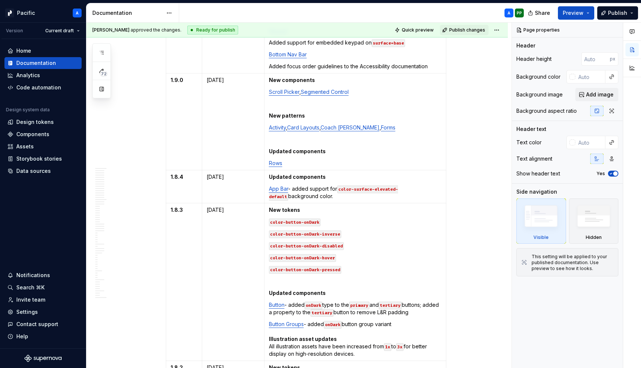
type textarea "*"
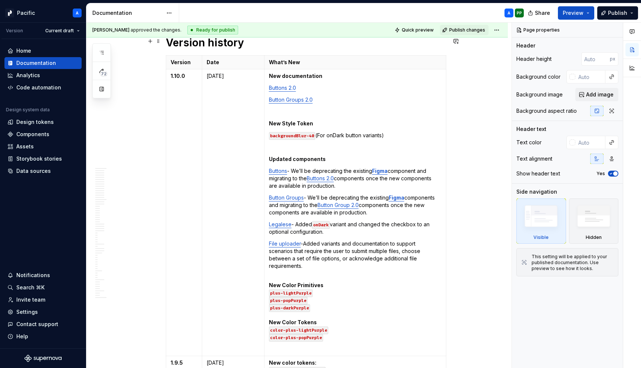
scroll to position [458, 0]
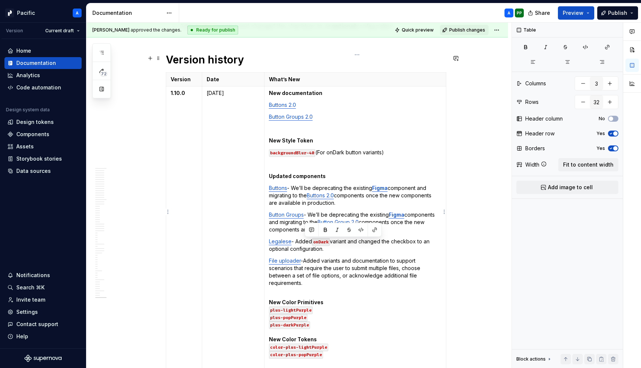
drag, startPoint x: 322, startPoint y: 264, endPoint x: 305, endPoint y: 244, distance: 26.1
click at [305, 257] on p "File uploader - Added variants and documentation to support scenarios that requ…" at bounding box center [355, 272] width 173 height 30
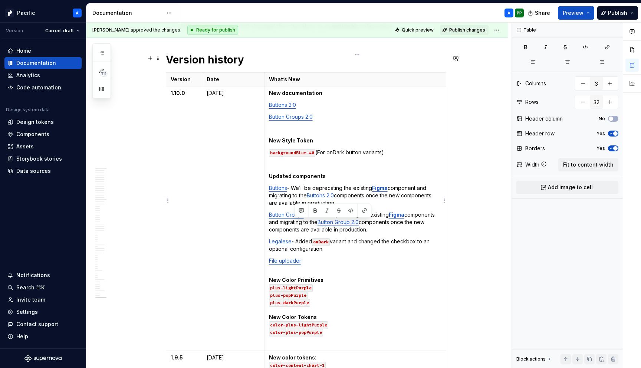
drag, startPoint x: 335, startPoint y: 230, endPoint x: 294, endPoint y: 223, distance: 41.4
click at [294, 238] on p "Legalese - Added onDark variant and changed the checkbox to an optional configu…" at bounding box center [355, 245] width 173 height 15
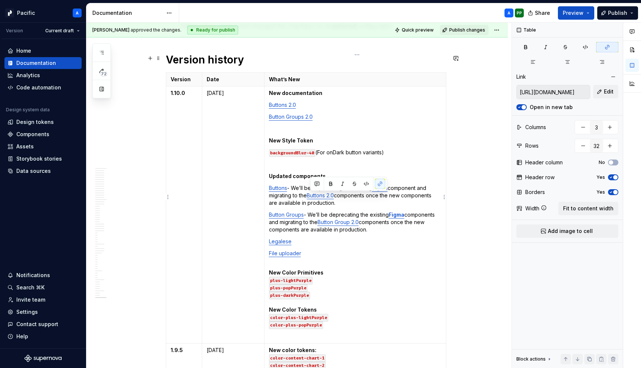
drag, startPoint x: 384, startPoint y: 211, endPoint x: 310, endPoint y: 197, distance: 75.3
click at [310, 211] on p "Button Groups - We’ll be deprecating the existing Figma components and migratin…" at bounding box center [355, 222] width 173 height 22
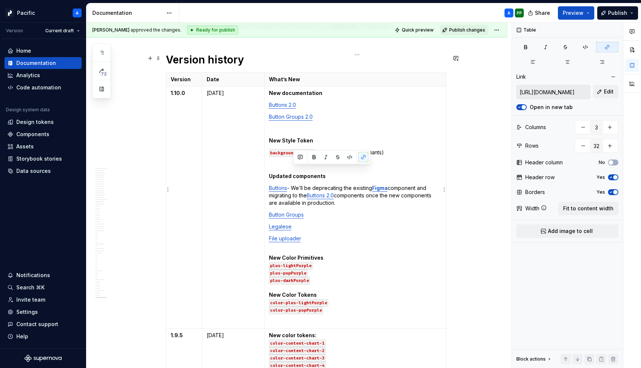
drag, startPoint x: 347, startPoint y: 184, endPoint x: 292, endPoint y: 172, distance: 56.2
click at [292, 184] on p "Buttons - We’ll be deprecating the existing Figma component and migrating to th…" at bounding box center [355, 195] width 173 height 22
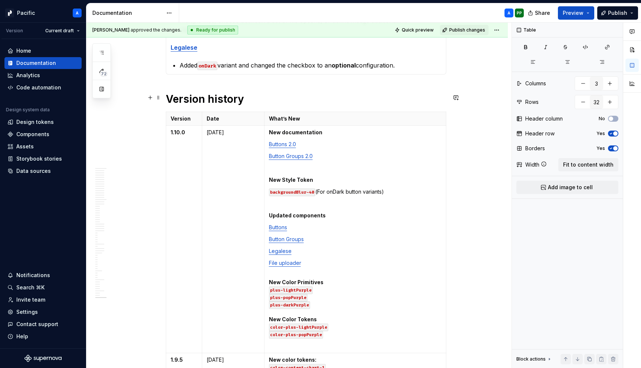
scroll to position [412, 0]
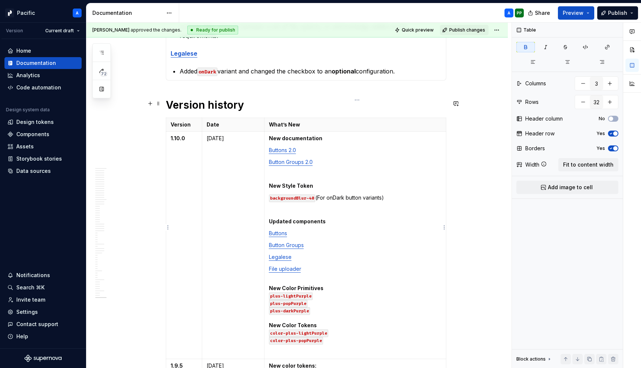
click at [323, 135] on p "New documentation" at bounding box center [355, 138] width 173 height 7
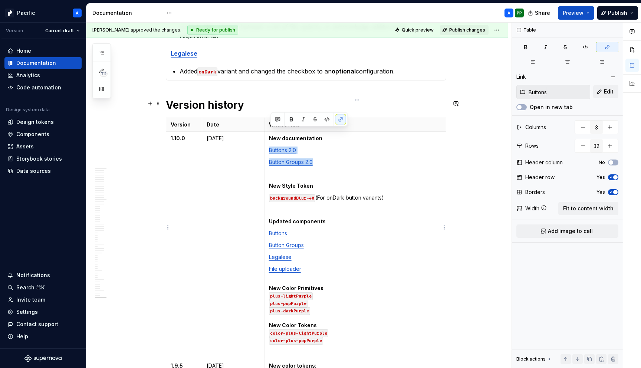
drag, startPoint x: 323, startPoint y: 145, endPoint x: 270, endPoint y: 132, distance: 54.6
click at [270, 132] on td "New documentation Buttons 2.0 Button Groups 2.0 New Style Token backgroundBlur-…" at bounding box center [355, 246] width 182 height 228
copy td "Buttons 2.0 Button Groups 2.0"
click at [328, 265] on p "File uploader" at bounding box center [355, 268] width 173 height 7
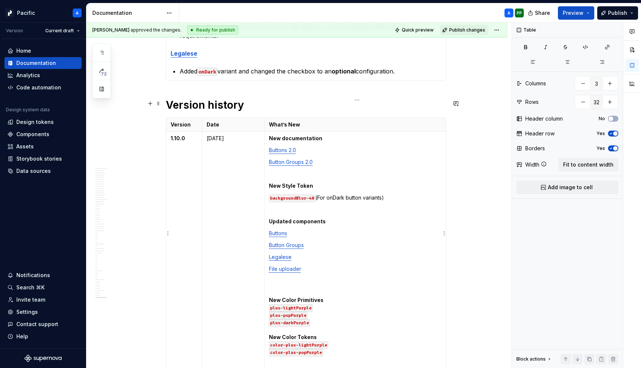
click at [336, 242] on p "Button Groups" at bounding box center [355, 245] width 173 height 7
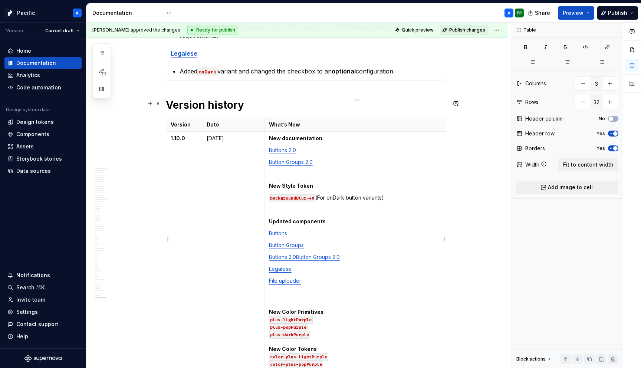
click at [296, 254] on link "Buttons 2.0" at bounding box center [282, 257] width 27 height 6
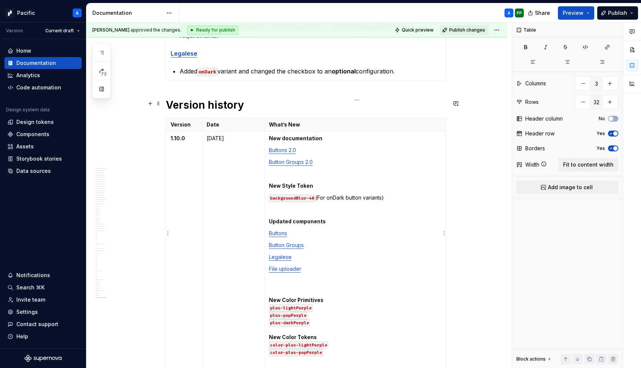
click at [309, 242] on p "Button Groups" at bounding box center [355, 245] width 173 height 7
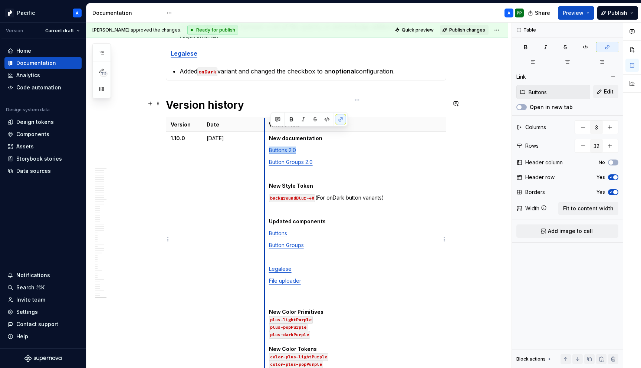
drag, startPoint x: 307, startPoint y: 133, endPoint x: 266, endPoint y: 132, distance: 40.8
click at [266, 132] on td "New documentation Buttons 2.0 Button Groups 2.0 New Style Token backgroundBlur-…" at bounding box center [355, 257] width 182 height 251
copy link "Buttons 2.0"
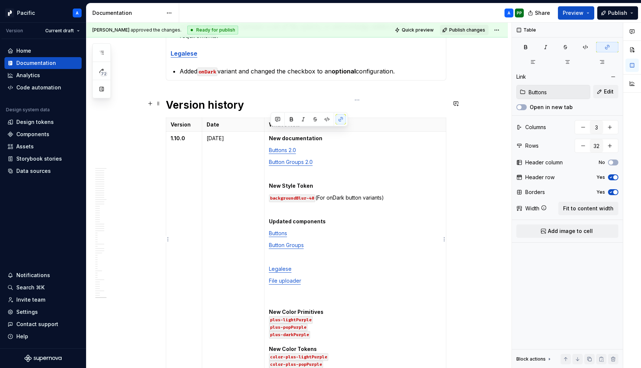
click at [288, 253] on p at bounding box center [355, 256] width 173 height 7
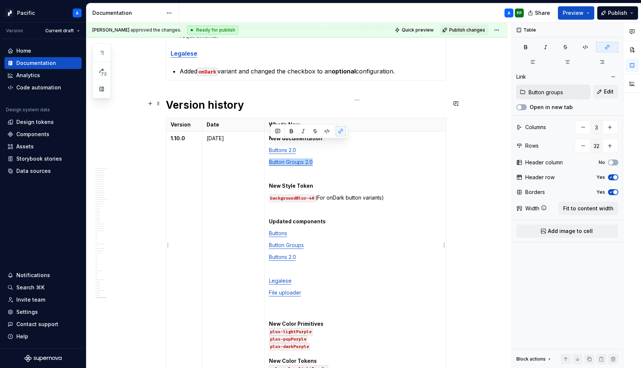
drag, startPoint x: 322, startPoint y: 145, endPoint x: 269, endPoint y: 145, distance: 52.7
click at [269, 145] on td "New documentation Buttons 2.0 Button Groups 2.0 New Style Token backgroundBlur-…" at bounding box center [355, 263] width 182 height 263
copy link "Button Groups 2.0"
click at [288, 265] on p at bounding box center [355, 268] width 173 height 7
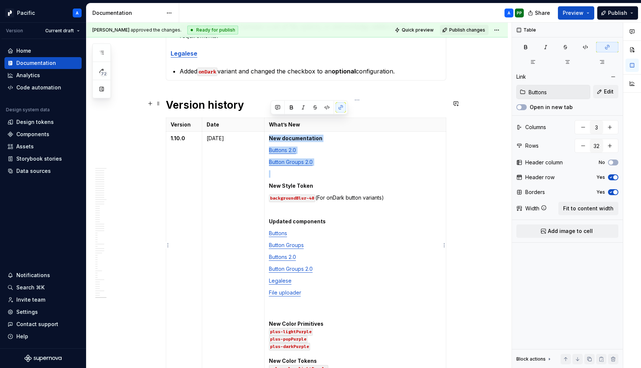
drag, startPoint x: 288, startPoint y: 130, endPoint x: 266, endPoint y: 121, distance: 23.3
click at [266, 132] on td "New documentation Buttons 2.0 Button Groups 2.0 New Style Token backgroundBlur-…" at bounding box center [355, 263] width 182 height 263
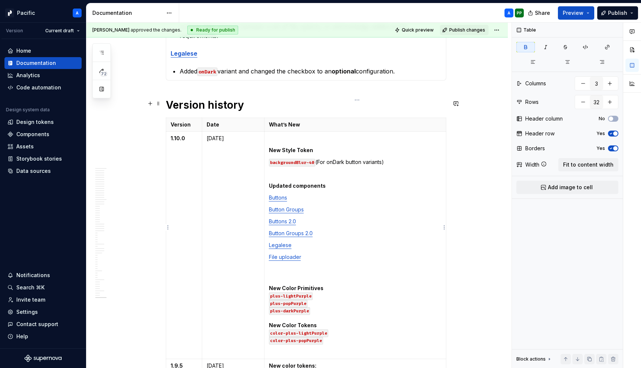
click at [269, 132] on td "New Style Token backgroundBlur-40 (For onDark button variants) Updated componen…" at bounding box center [355, 246] width 182 height 228
drag, startPoint x: 272, startPoint y: 131, endPoint x: 395, endPoint y: 145, distance: 122.9
click at [395, 145] on td "New Style Token backgroundBlur-40 (For onDark button variants) Updated componen…" at bounding box center [355, 246] width 182 height 228
copy td "New Style Token backgroundBlur-40 (For onDark button variants)"
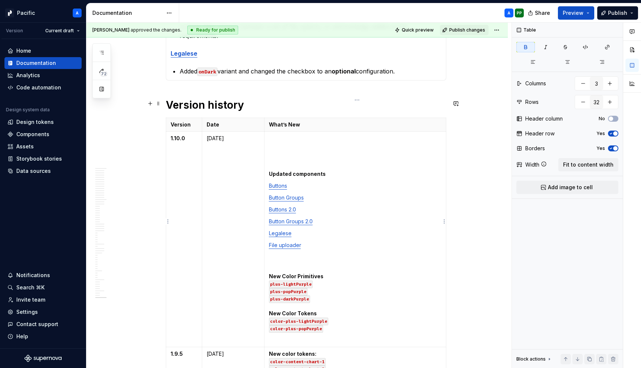
click at [271, 171] on strong "Updated components" at bounding box center [297, 174] width 57 height 6
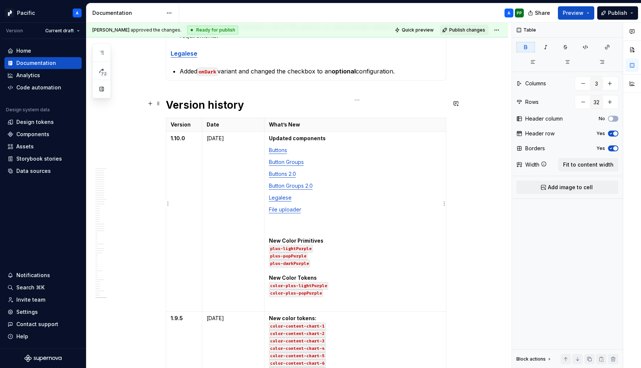
click at [283, 218] on p at bounding box center [355, 221] width 173 height 7
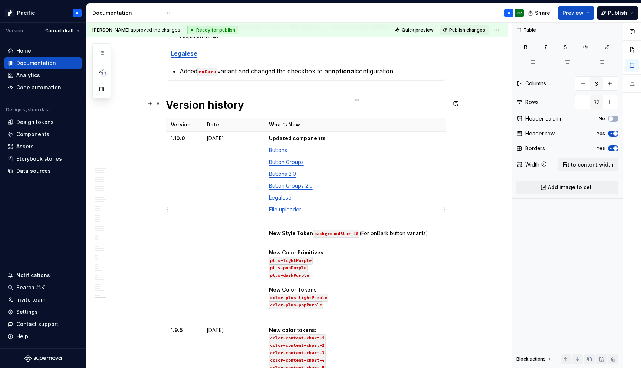
click at [312, 230] on strong "New Style Token" at bounding box center [291, 233] width 44 height 6
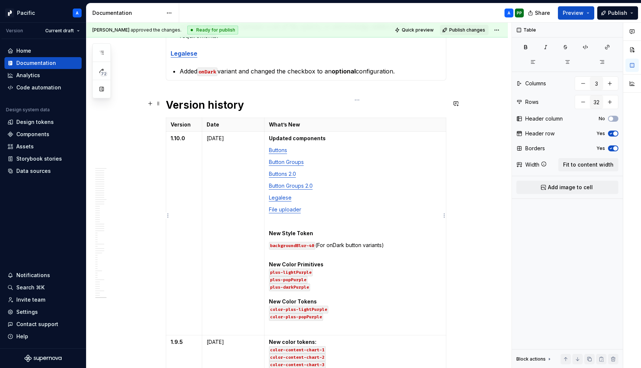
click at [322, 242] on p "backgroundBlur-40 (For onDark button variants)" at bounding box center [355, 245] width 173 height 7
click at [390, 222] on td "Updated components Buttons Button Groups Buttons 2.0 Button Groups 2.0 Legalese…" at bounding box center [355, 234] width 182 height 204
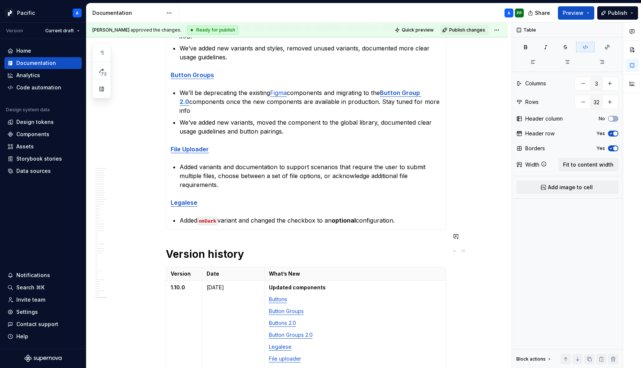
scroll to position [0, 0]
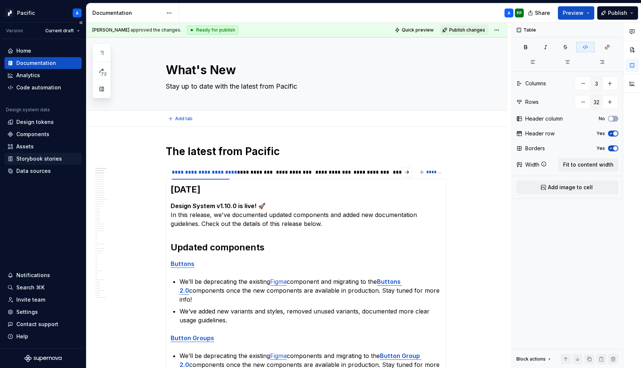
type textarea "*"
click at [42, 48] on div "Home" at bounding box center [42, 50] width 71 height 7
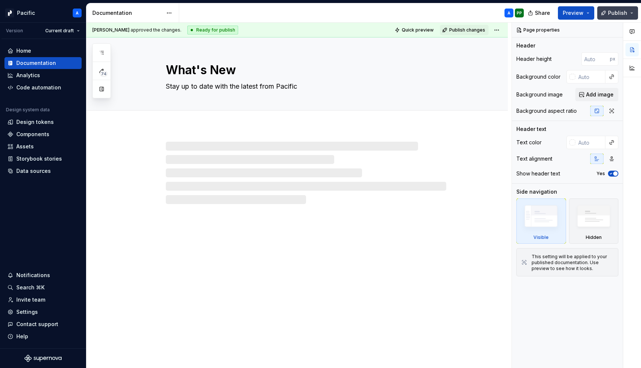
click at [618, 10] on span "Publish" at bounding box center [617, 12] width 19 height 7
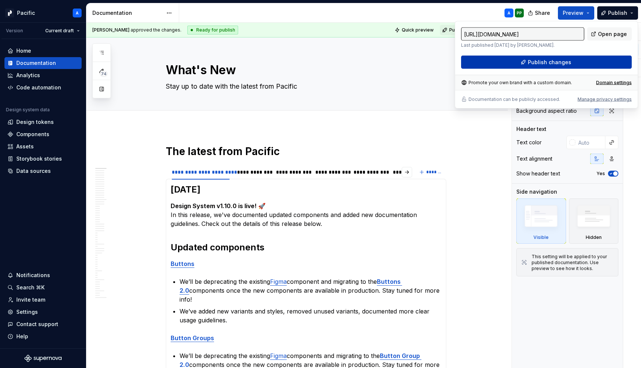
click at [559, 62] on span "Publish changes" at bounding box center [549, 62] width 43 height 7
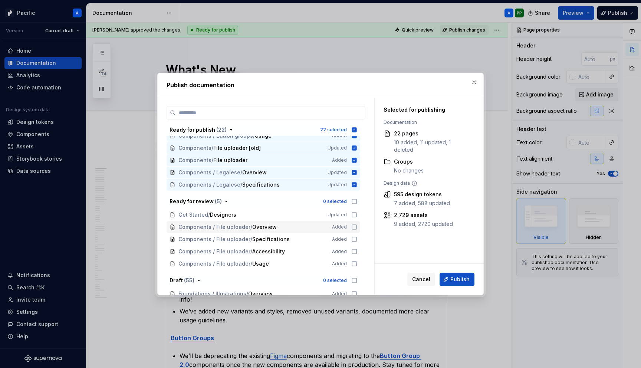
scroll to position [220, 0]
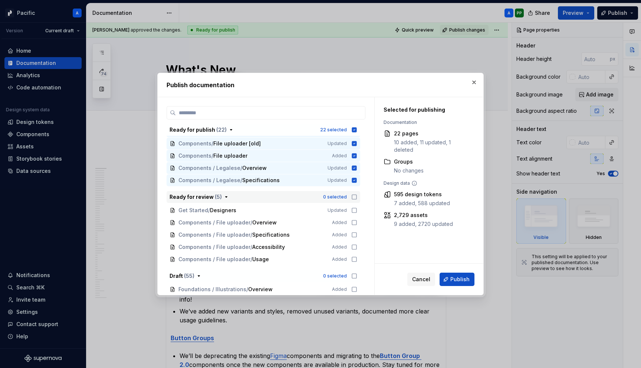
click at [357, 195] on icon "button" at bounding box center [354, 197] width 6 height 6
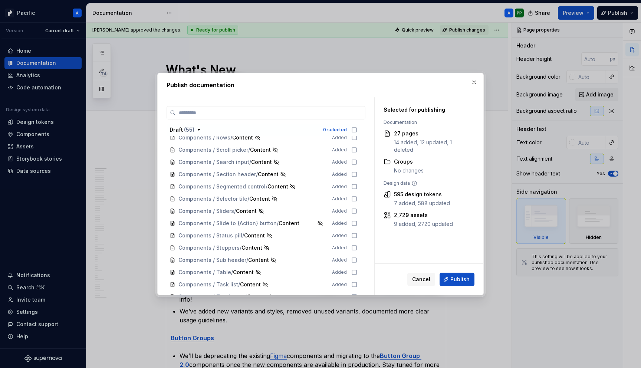
scroll to position [882, 0]
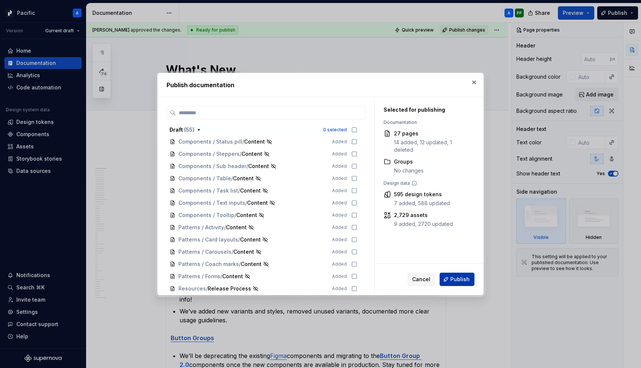
click at [465, 278] on span "Publish" at bounding box center [460, 279] width 19 height 7
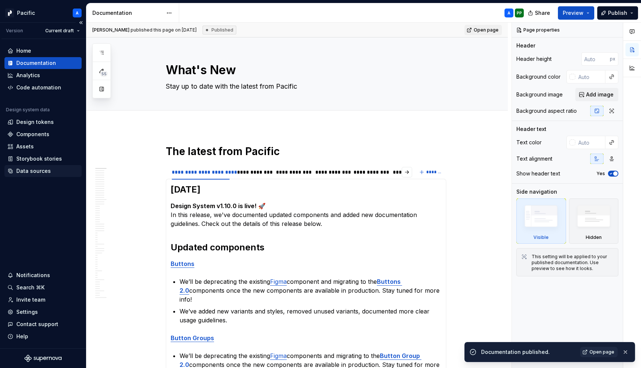
click at [28, 170] on div "Data sources" at bounding box center [33, 170] width 35 height 7
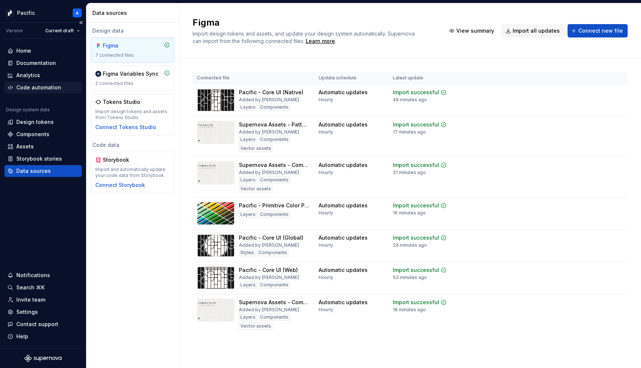
click at [43, 90] on div "Code automation" at bounding box center [38, 87] width 45 height 7
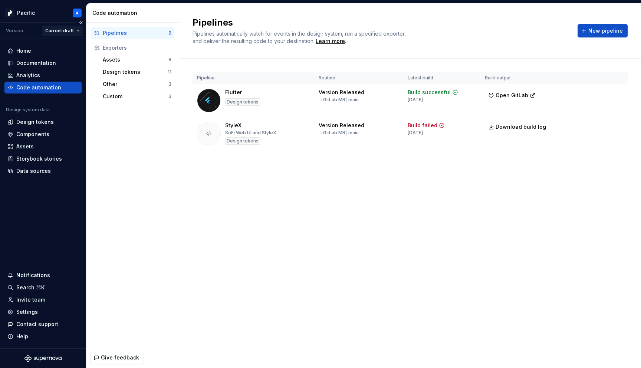
click at [81, 29] on html "Pacific A Version Current draft Home Documentation Analytics Code automation De…" at bounding box center [320, 184] width 641 height 368
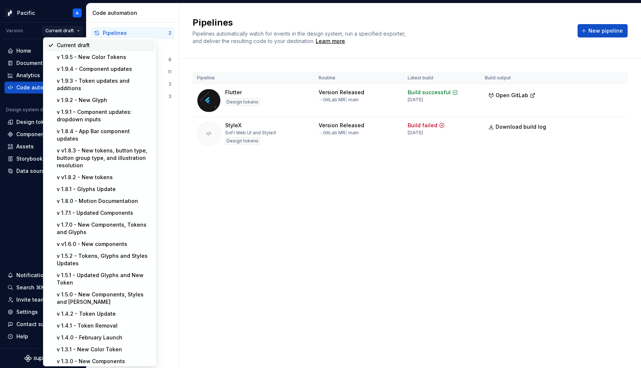
scroll to position [120, 0]
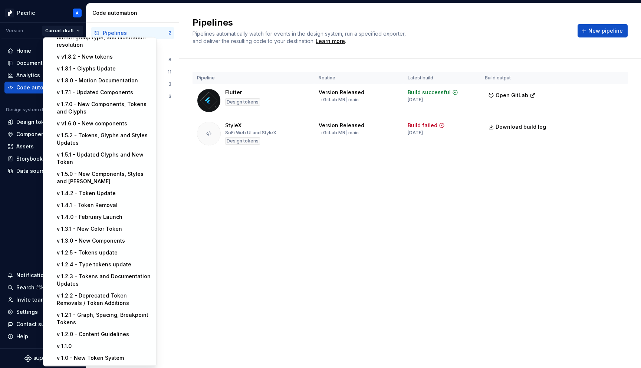
click at [77, 368] on div "New version" at bounding box center [104, 373] width 95 height 7
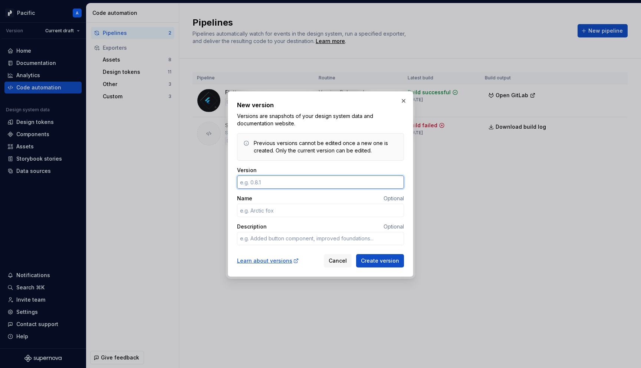
click at [326, 186] on input "Version" at bounding box center [320, 182] width 167 height 13
type textarea "*"
type input "v"
type textarea "*"
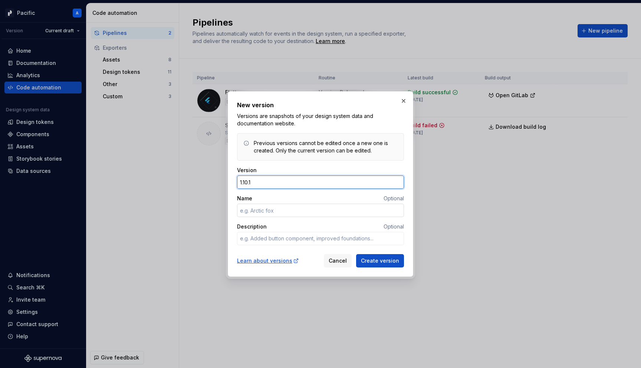
type input "1.10.1"
click at [289, 204] on input "Name" at bounding box center [320, 210] width 167 height 13
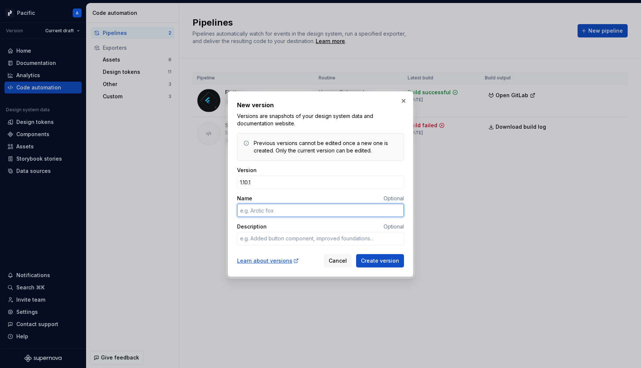
type textarea "*"
type input "Component updates and new tokens"
type textarea "*"
click at [260, 182] on input "1.10.1" at bounding box center [320, 182] width 167 height 13
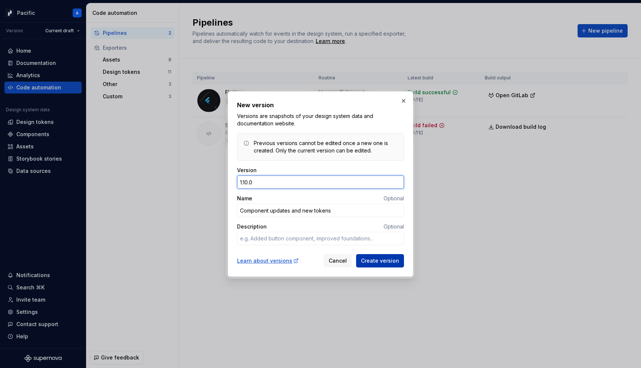
type input "1.10.0"
click at [379, 260] on span "Create version" at bounding box center [380, 260] width 38 height 7
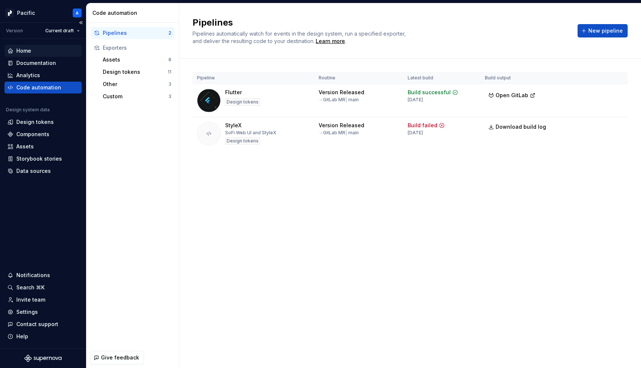
click at [21, 48] on div "Home" at bounding box center [23, 50] width 15 height 7
click at [34, 49] on div "Home" at bounding box center [42, 50] width 71 height 7
click at [14, 51] on div "Home" at bounding box center [42, 50] width 71 height 7
click at [27, 62] on div "Documentation" at bounding box center [36, 62] width 40 height 7
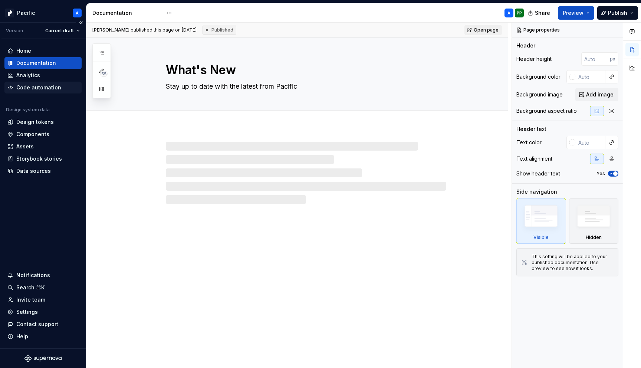
type textarea "*"
click at [42, 89] on div "Code automation" at bounding box center [38, 87] width 45 height 7
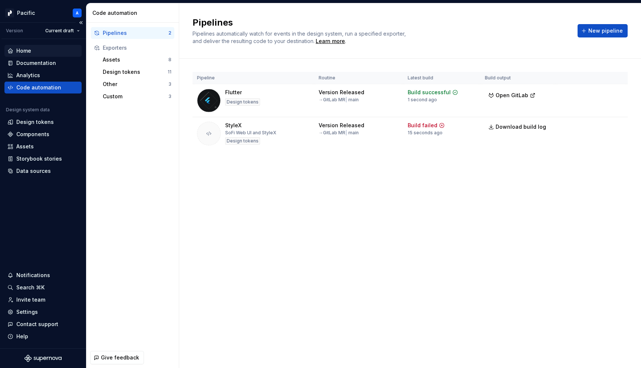
click at [34, 48] on div "Home" at bounding box center [42, 50] width 71 height 7
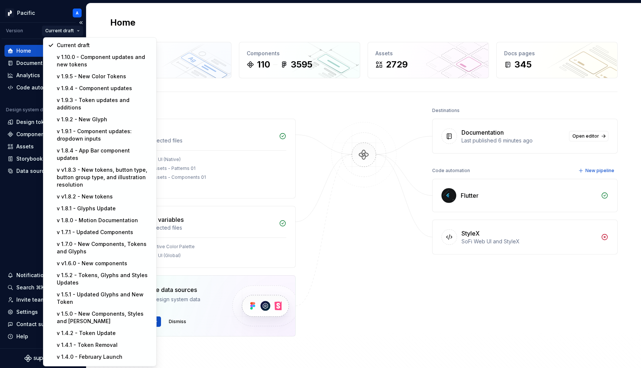
click at [80, 31] on html "Pacific A Version Current draft Home Documentation Analytics Code automation De…" at bounding box center [320, 184] width 641 height 368
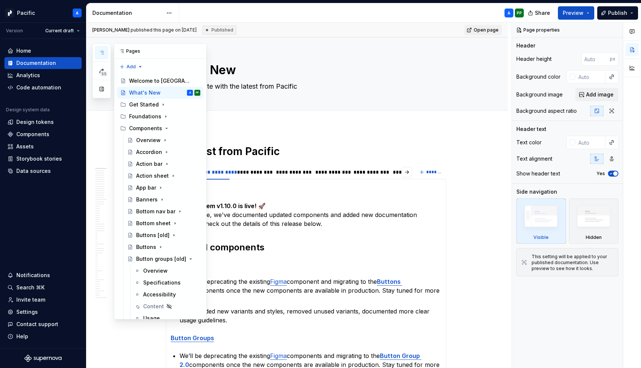
click at [105, 54] on button "button" at bounding box center [101, 52] width 13 height 13
click at [174, 259] on icon "Page tree" at bounding box center [175, 259] width 2 height 1
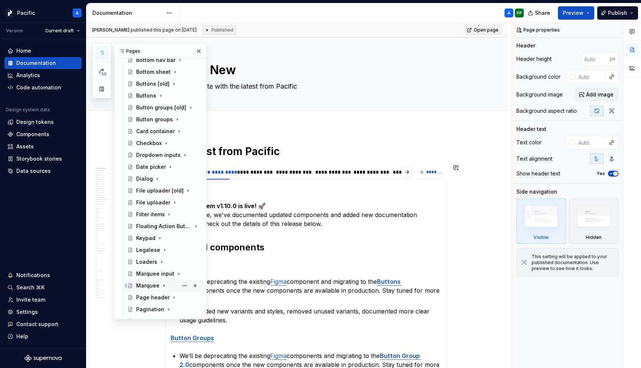
scroll to position [150, 0]
click at [187, 192] on button "Page tree" at bounding box center [185, 192] width 10 height 10
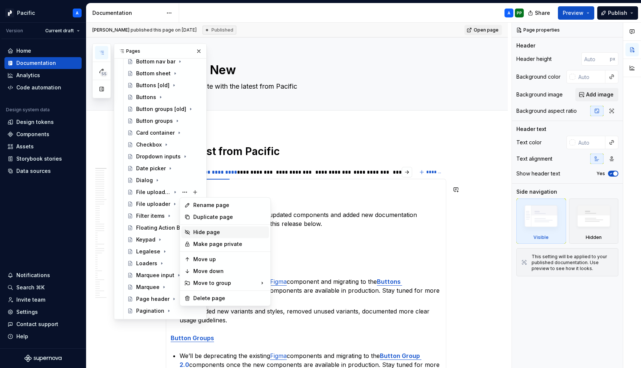
click at [207, 226] on div "Hide page" at bounding box center [225, 232] width 88 height 12
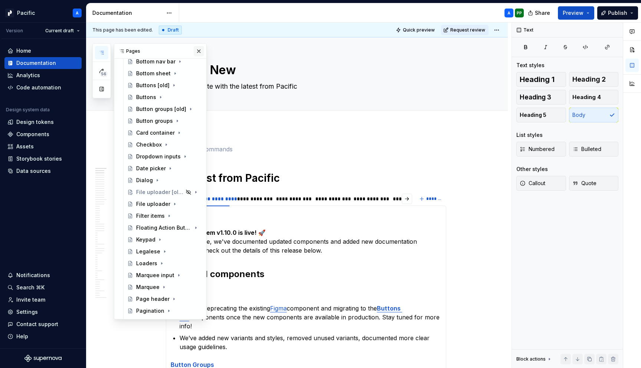
click at [198, 52] on button "button" at bounding box center [199, 51] width 10 height 10
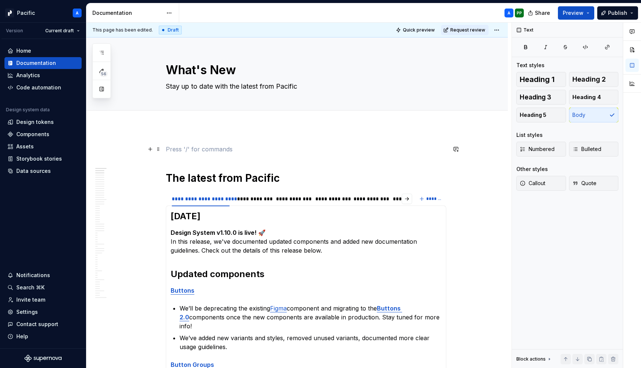
click at [176, 151] on p at bounding box center [306, 149] width 281 height 9
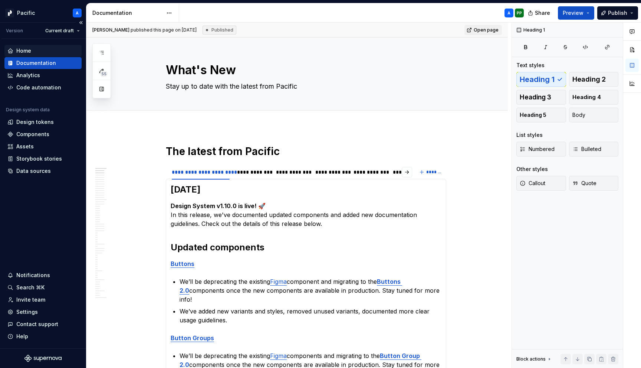
click at [34, 53] on div "Home" at bounding box center [42, 50] width 71 height 7
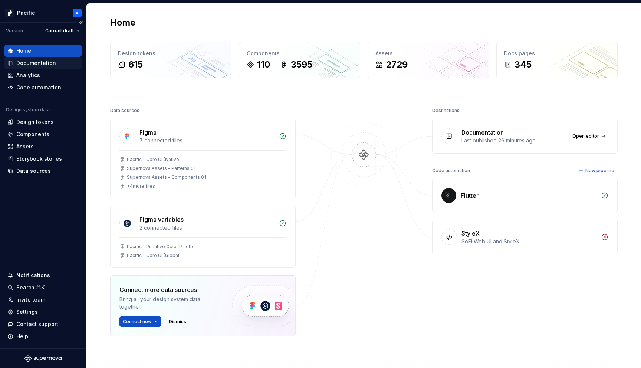
click at [46, 62] on div "Documentation" at bounding box center [36, 62] width 40 height 7
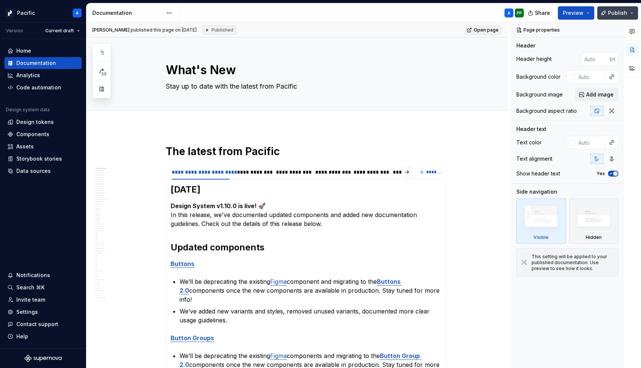
click at [616, 12] on span "Publish" at bounding box center [617, 12] width 19 height 7
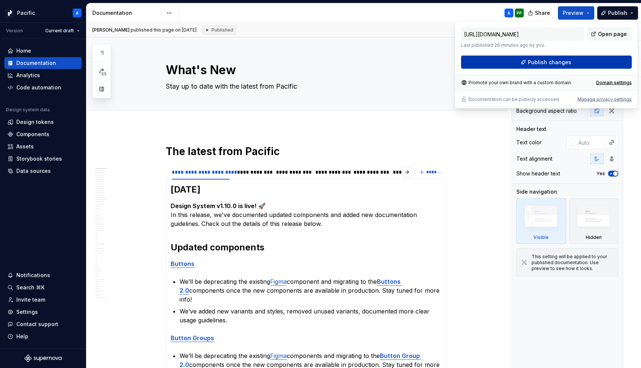
click at [592, 65] on button "Publish changes" at bounding box center [546, 62] width 171 height 13
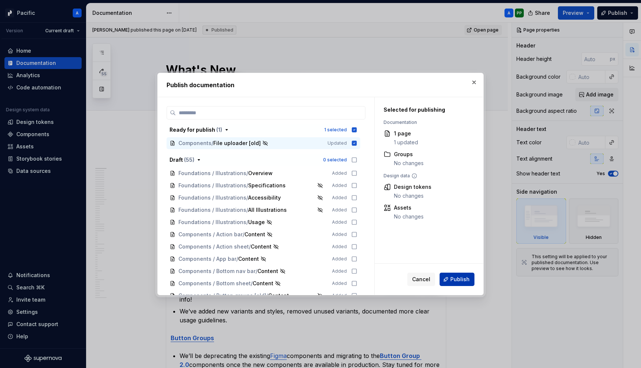
click at [456, 279] on span "Publish" at bounding box center [460, 279] width 19 height 7
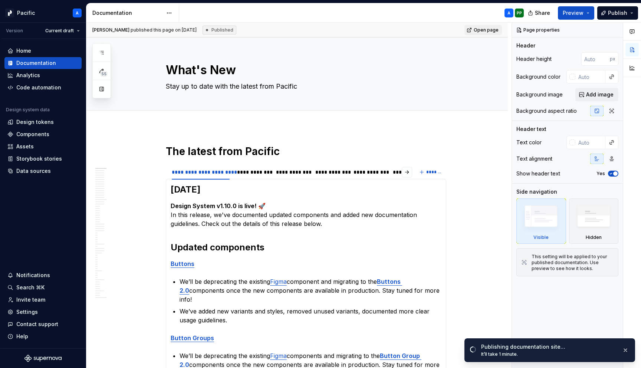
type textarea "*"
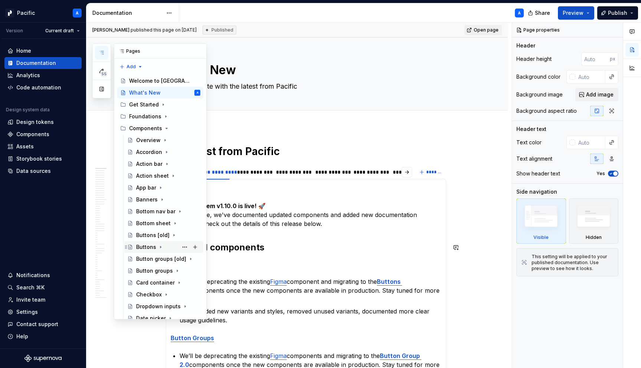
click at [144, 246] on div "Buttons" at bounding box center [146, 246] width 20 height 7
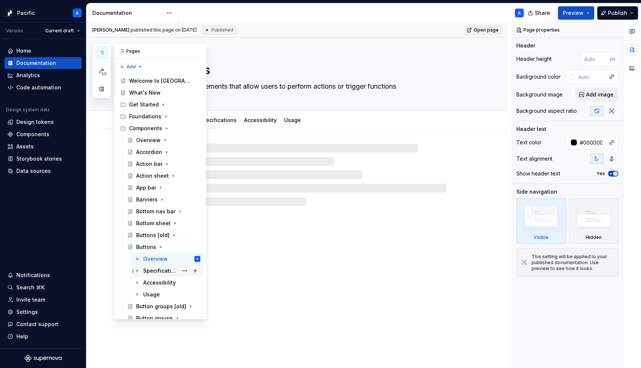
click at [149, 272] on div "Specifications" at bounding box center [160, 270] width 35 height 7
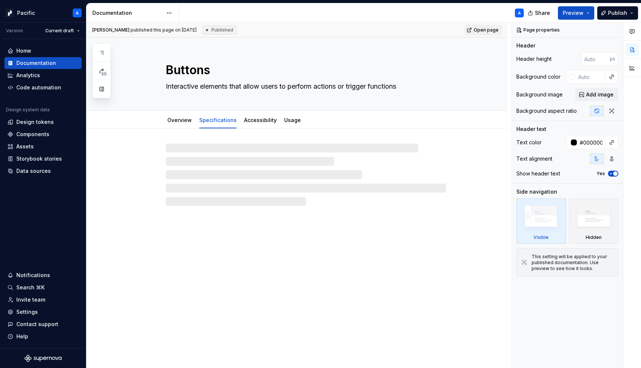
type textarea "*"
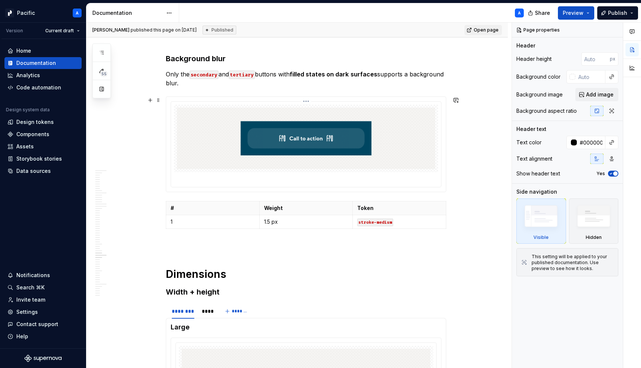
scroll to position [5442, 0]
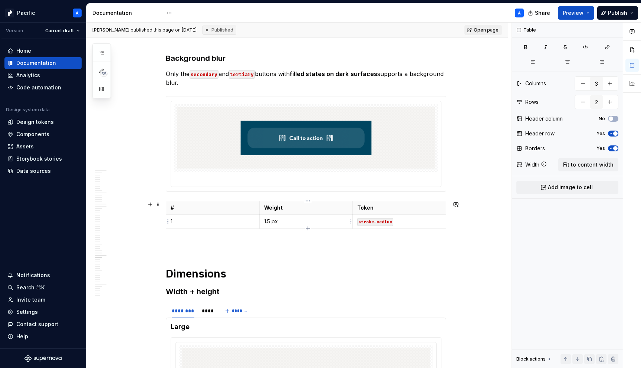
click at [274, 219] on p "1.5 px" at bounding box center [306, 221] width 84 height 7
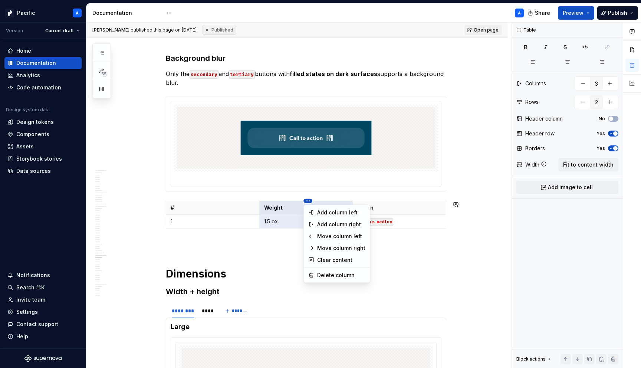
click at [310, 201] on html "Pacific A Version Current draft Home Documentation Analytics Code automation De…" at bounding box center [320, 184] width 641 height 368
click at [331, 271] on div "Delete column" at bounding box center [336, 275] width 63 height 12
type input "2"
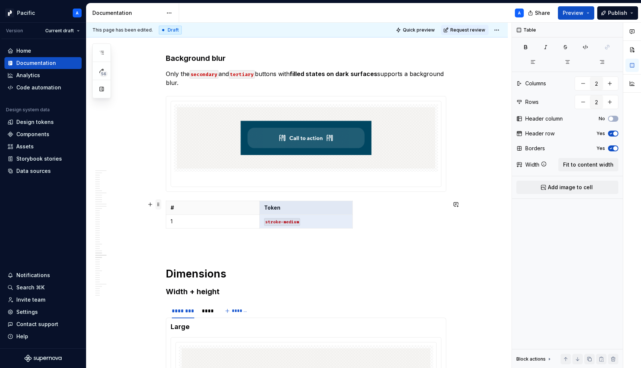
click at [160, 204] on span at bounding box center [159, 204] width 6 height 10
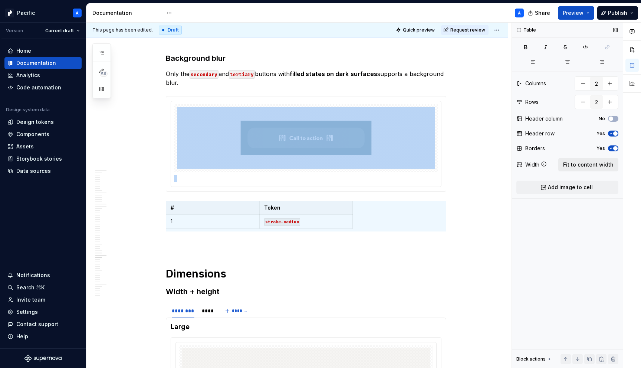
click at [584, 161] on span "Fit to content width" at bounding box center [588, 164] width 50 height 7
type textarea "*"
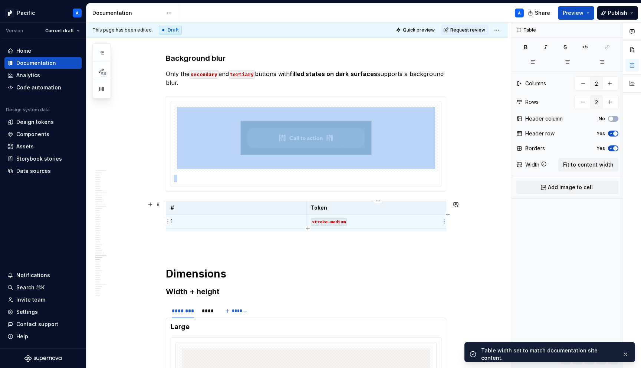
click at [375, 217] on td "stroke-medium" at bounding box center [376, 222] width 140 height 14
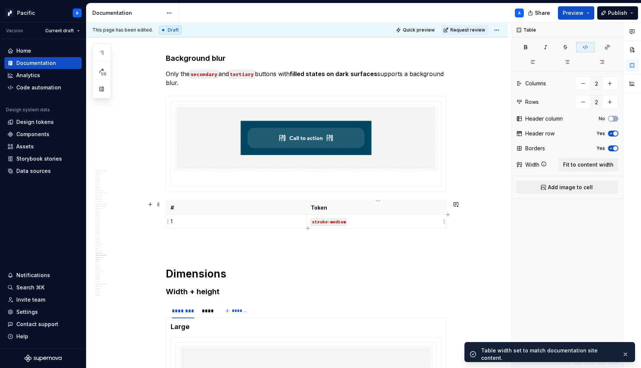
click at [331, 223] on code "stroke-medium" at bounding box center [329, 222] width 36 height 8
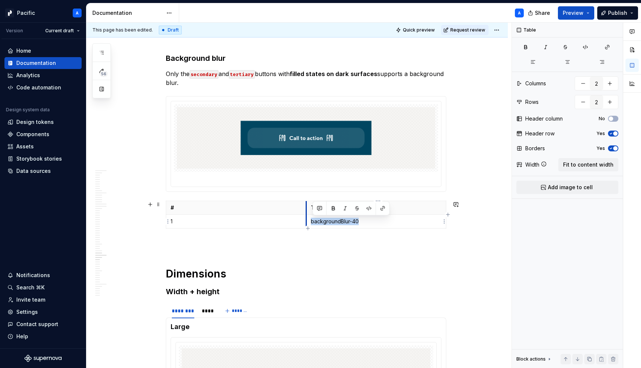
drag, startPoint x: 362, startPoint y: 220, endPoint x: 309, endPoint y: 219, distance: 53.5
click at [309, 219] on td "backgroundBlur-40" at bounding box center [376, 222] width 140 height 14
click at [373, 209] on button "button" at bounding box center [369, 208] width 10 height 10
click at [377, 225] on p "backgroundBlur-40" at bounding box center [376, 221] width 131 height 7
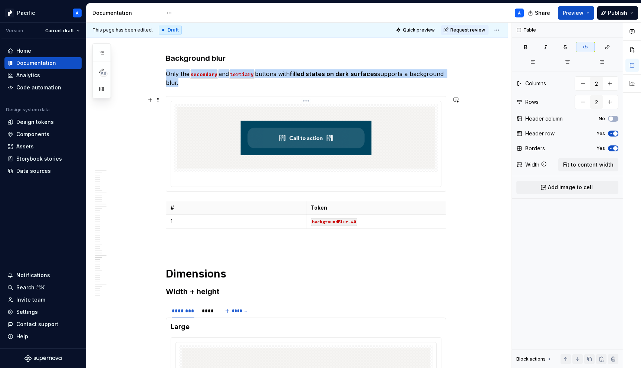
click at [304, 154] on img at bounding box center [306, 138] width 258 height 62
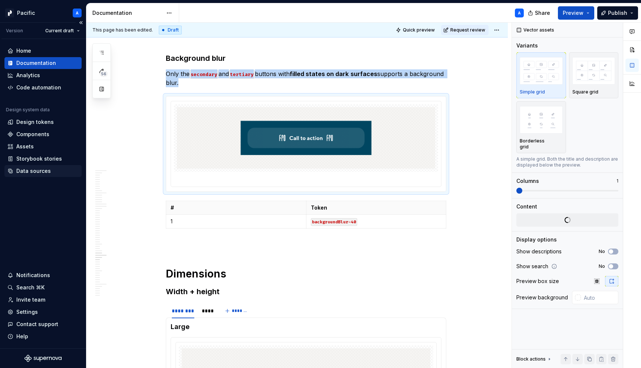
click at [50, 172] on div "Data sources" at bounding box center [42, 170] width 71 height 7
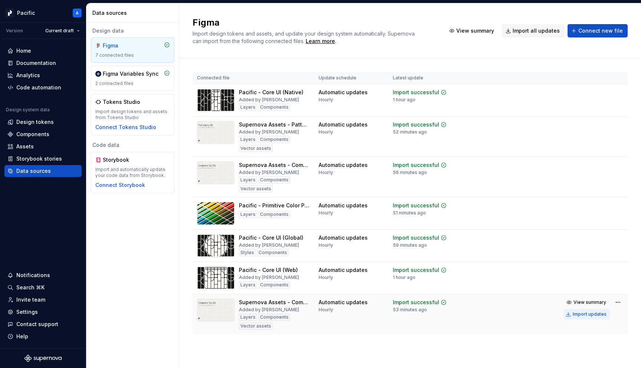
click at [599, 316] on div "Import updates" at bounding box center [590, 314] width 34 height 6
click at [41, 61] on div "Documentation" at bounding box center [36, 62] width 40 height 7
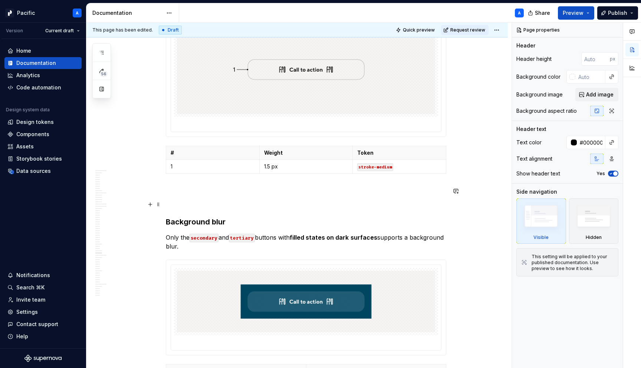
scroll to position [5300, 0]
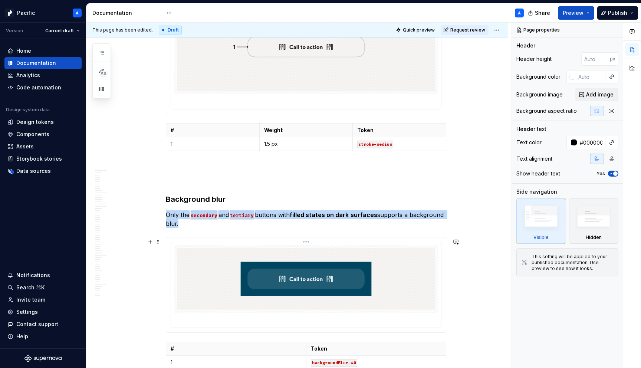
click at [241, 268] on img at bounding box center [306, 279] width 258 height 62
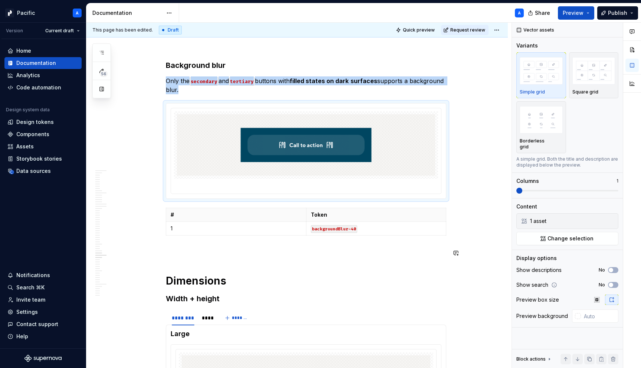
scroll to position [5435, 0]
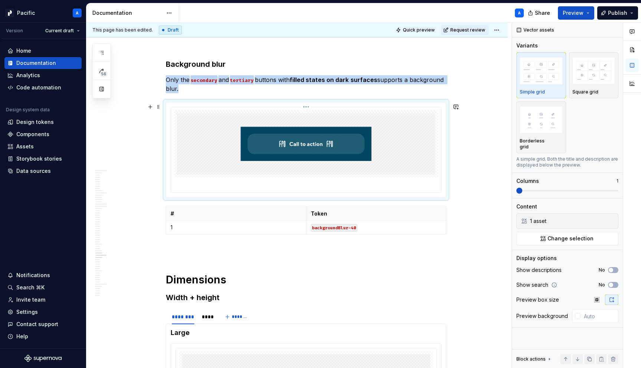
click at [238, 178] on div at bounding box center [306, 144] width 264 height 68
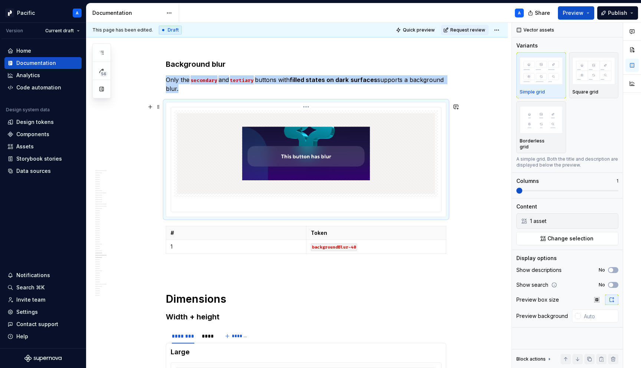
click at [259, 137] on img at bounding box center [306, 153] width 258 height 81
click at [35, 171] on div "Data sources" at bounding box center [33, 170] width 35 height 7
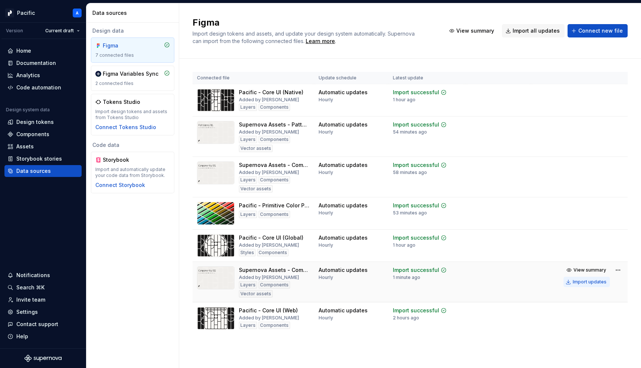
click at [580, 282] on div "Import updates" at bounding box center [590, 282] width 34 height 6
click at [49, 61] on div "Documentation" at bounding box center [36, 62] width 40 height 7
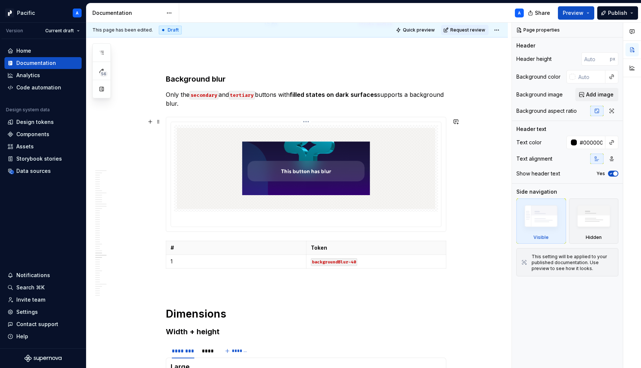
scroll to position [5489, 0]
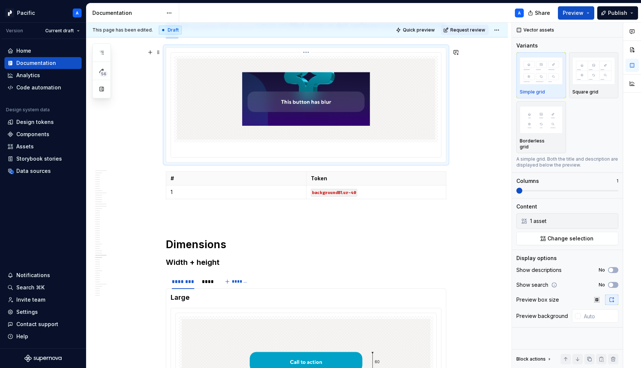
click at [413, 118] on img at bounding box center [306, 99] width 258 height 81
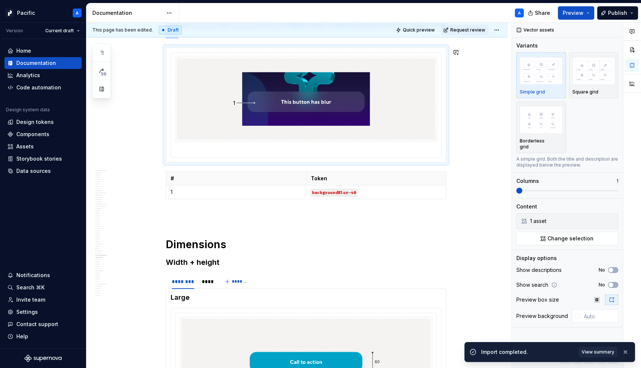
click at [501, 29] on html "Pacific A Version Current draft Home Documentation Analytics Code automation De…" at bounding box center [320, 184] width 641 height 368
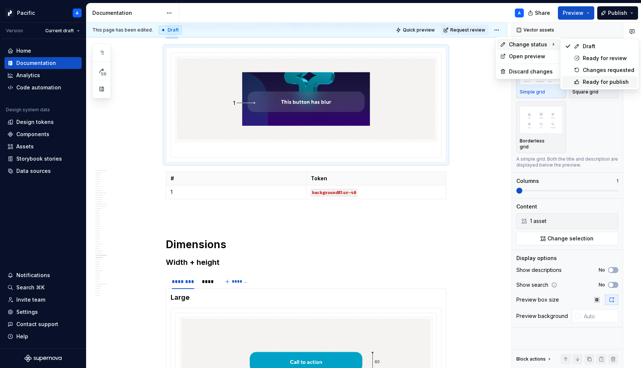
click at [583, 81] on div "Ready for publish" at bounding box center [609, 81] width 52 height 7
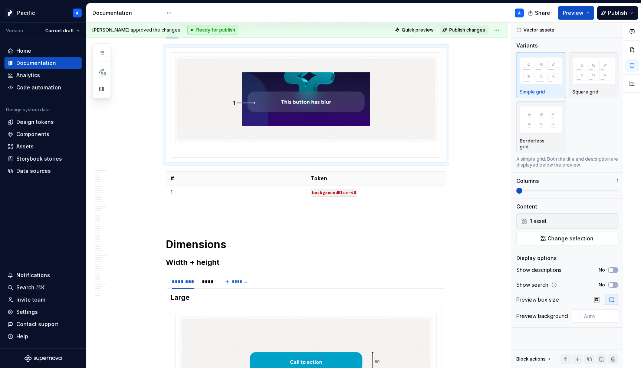
scroll to position [5323, 0]
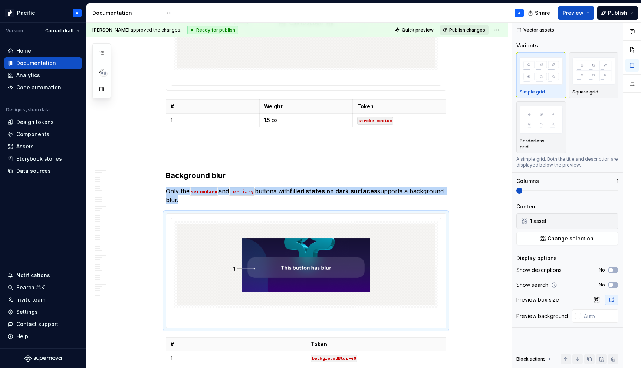
click at [470, 33] on button "Publish changes" at bounding box center [464, 30] width 49 height 10
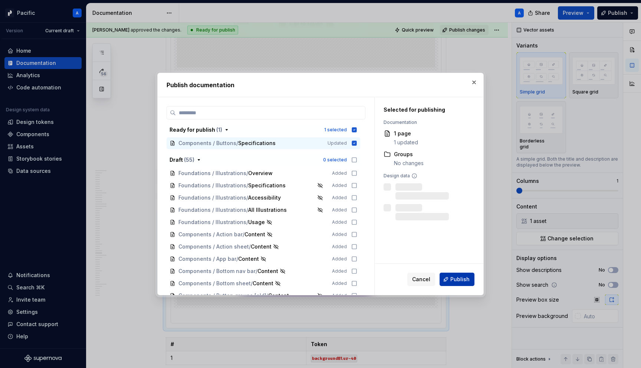
click at [458, 278] on span "Publish" at bounding box center [460, 279] width 19 height 7
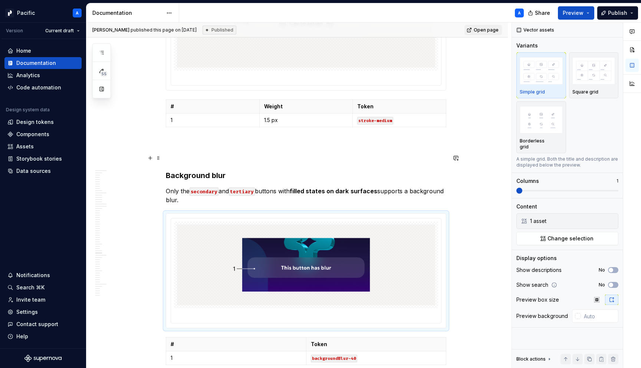
type textarea "*"
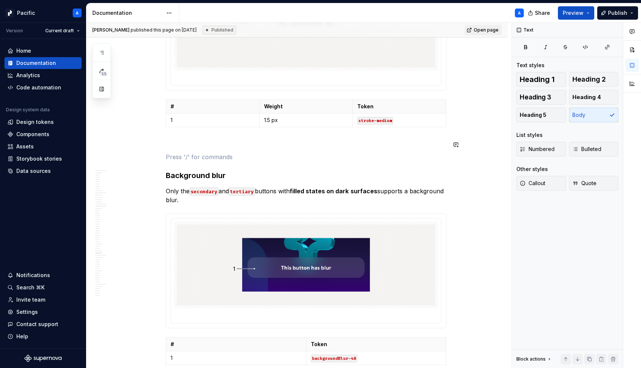
click at [24, 52] on div "Home" at bounding box center [23, 50] width 15 height 7
